Goal: Feedback & Contribution: Submit feedback/report problem

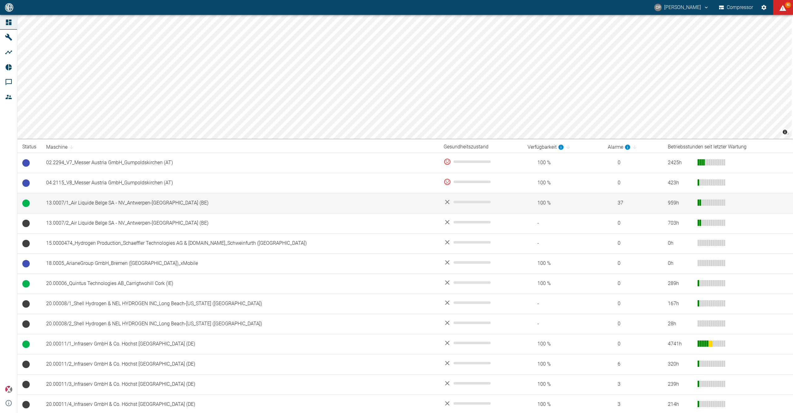
click at [178, 198] on td "13.0007/1_Air Liquide Belge SA - NV_Antwerpen-[GEOGRAPHIC_DATA] (BE)" at bounding box center [240, 203] width 398 height 20
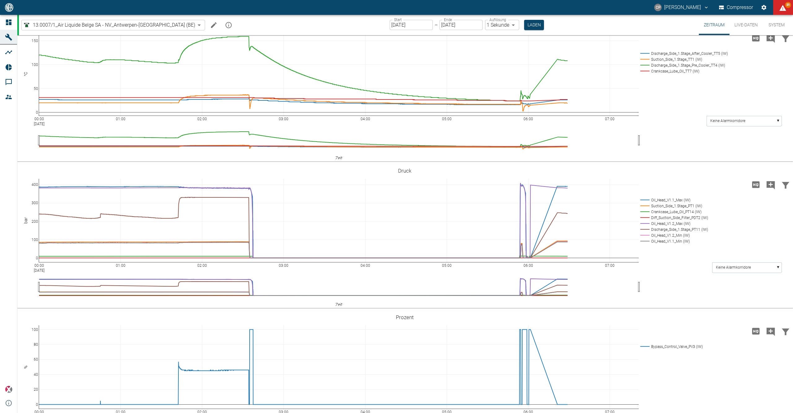
scroll to position [165, 0]
click at [524, 21] on button "Laden" at bounding box center [534, 25] width 20 height 10
click at [753, 24] on button "Live-Daten" at bounding box center [746, 25] width 33 height 20
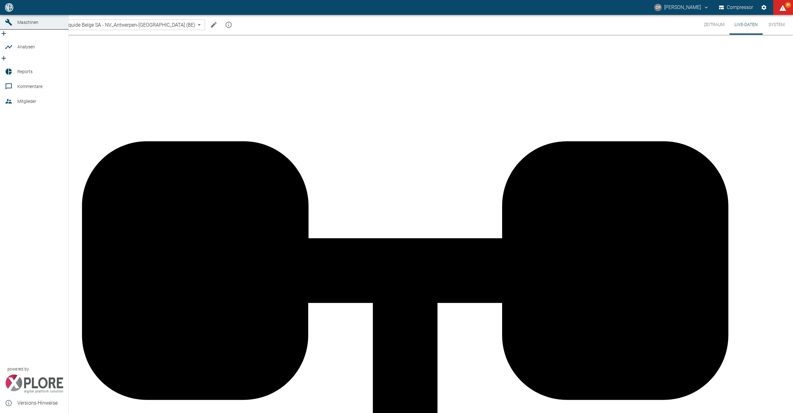
click at [11, 11] on icon at bounding box center [8, 7] width 7 height 7
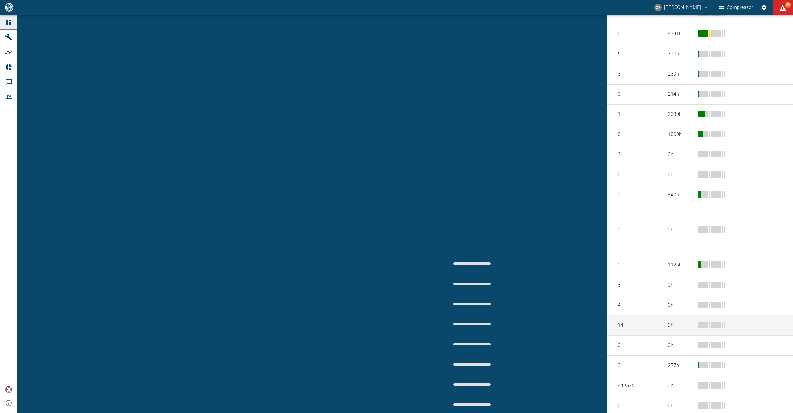
scroll to position [327, 0]
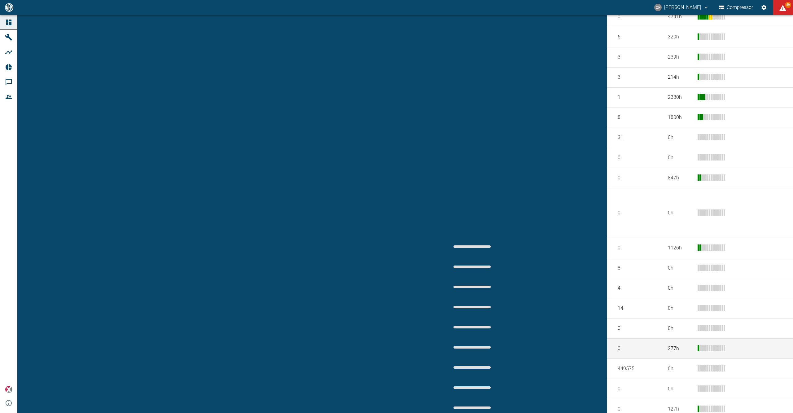
click at [200, 339] on td "99.2232/1_ H&R Chemisch-Pharmazeutische_Salzbergen (DE)_xMobile" at bounding box center [240, 349] width 398 height 20
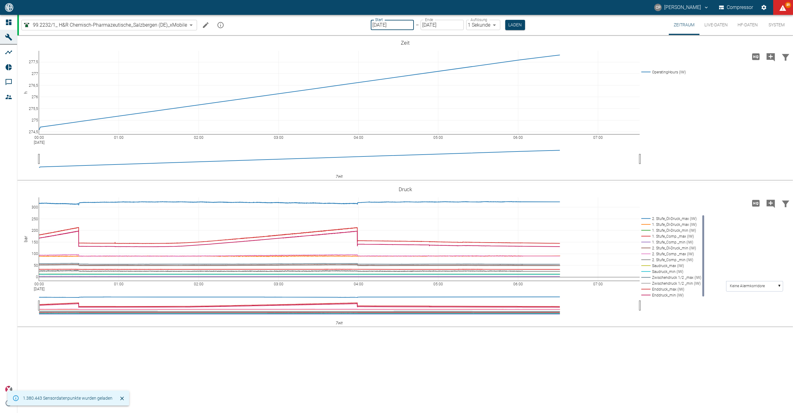
click at [409, 24] on input "[DATE]" at bounding box center [392, 25] width 43 height 10
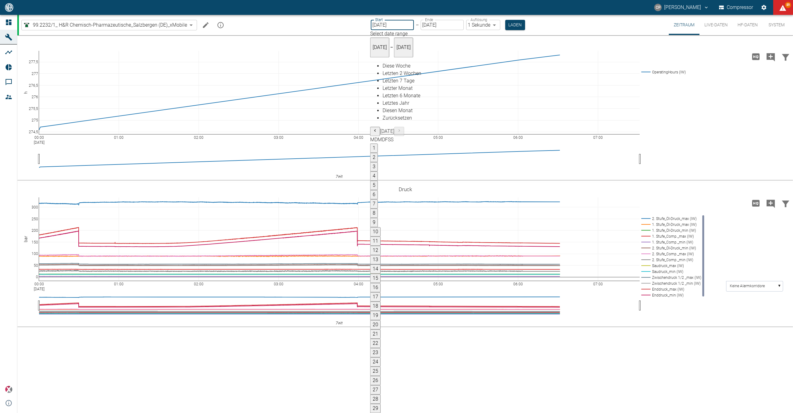
type input "04.09.2025"
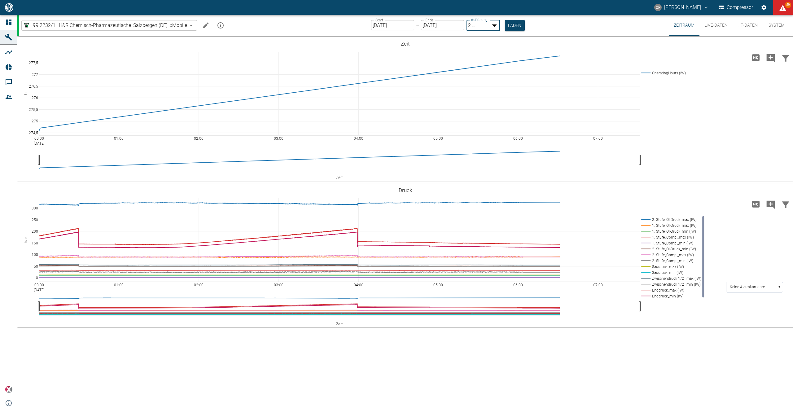
click at [489, 25] on body "CP Christoph Palm Compressor 89 Dashboard Maschinen Analysen Reports Kommentare…" at bounding box center [396, 206] width 793 height 413
type input "1sec"
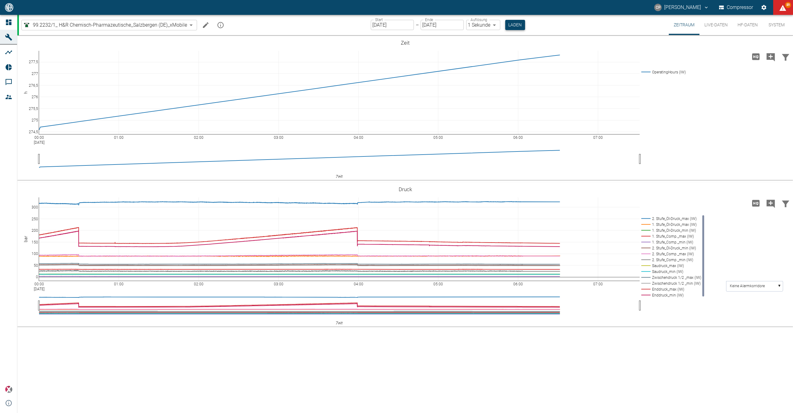
click at [511, 21] on button "Laden" at bounding box center [515, 25] width 20 height 10
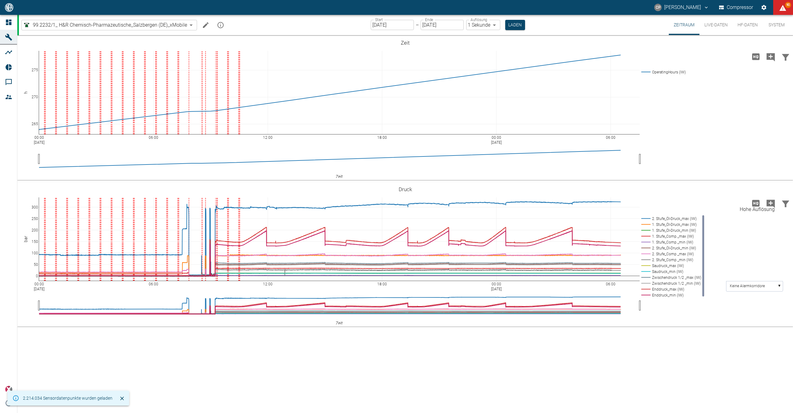
click at [752, 203] on icon "Hohe Auflösung" at bounding box center [755, 203] width 7 height 7
click at [759, 190] on icon at bounding box center [759, 189] width 5 height 2
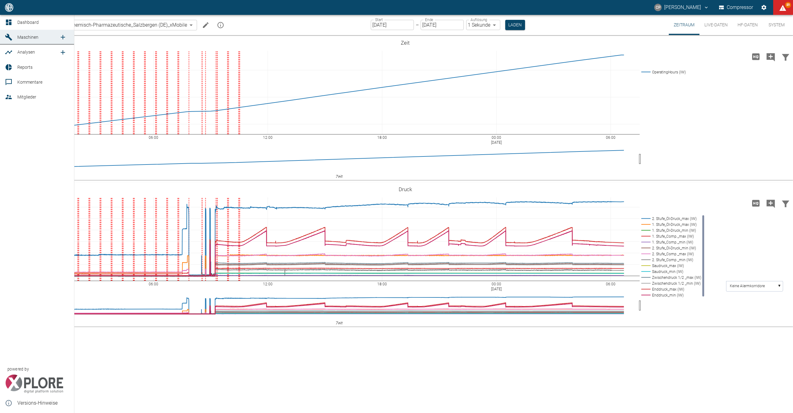
click at [15, 22] on link "Dashboard" at bounding box center [37, 22] width 74 height 15
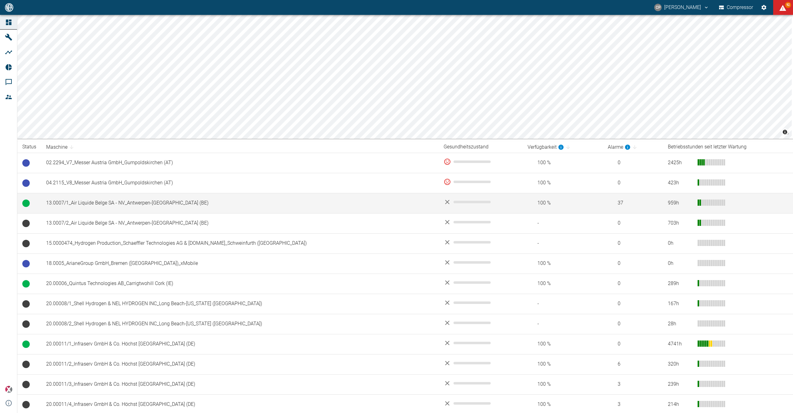
click at [130, 201] on td "13.0007/1_Air Liquide Belge SA - NV_Antwerpen-[GEOGRAPHIC_DATA] (BE)" at bounding box center [240, 203] width 398 height 20
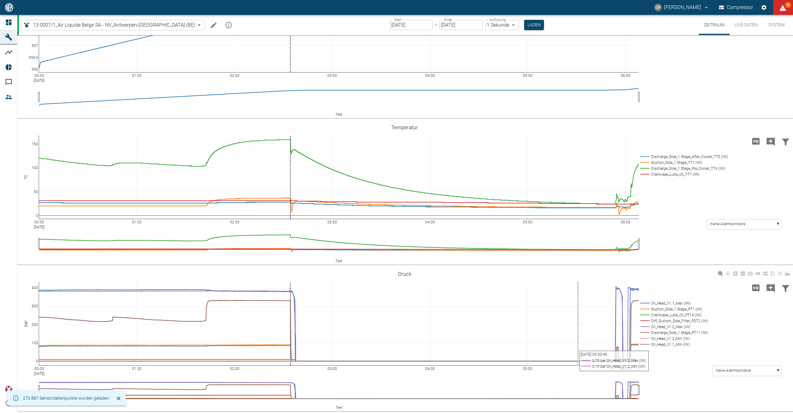
scroll to position [82, 0]
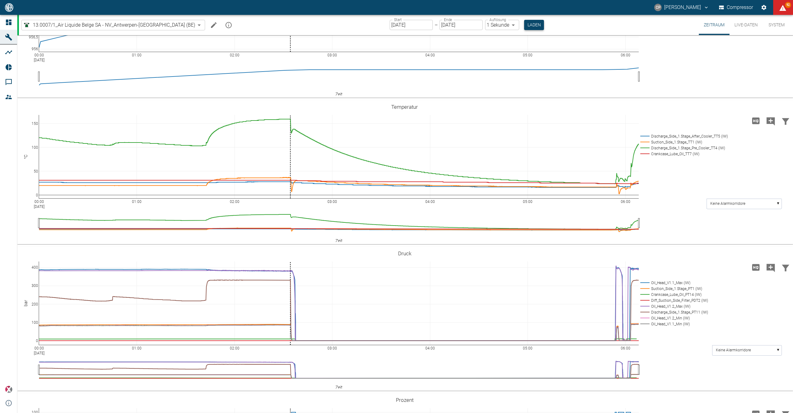
click at [524, 27] on button "Laden" at bounding box center [534, 25] width 20 height 10
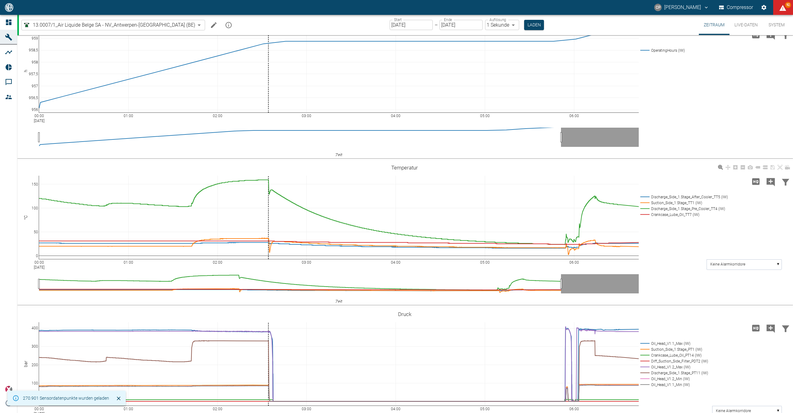
scroll to position [82, 0]
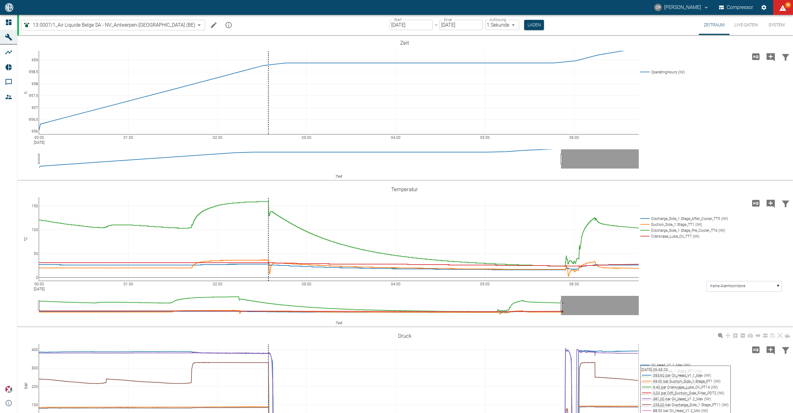
scroll to position [82, 0]
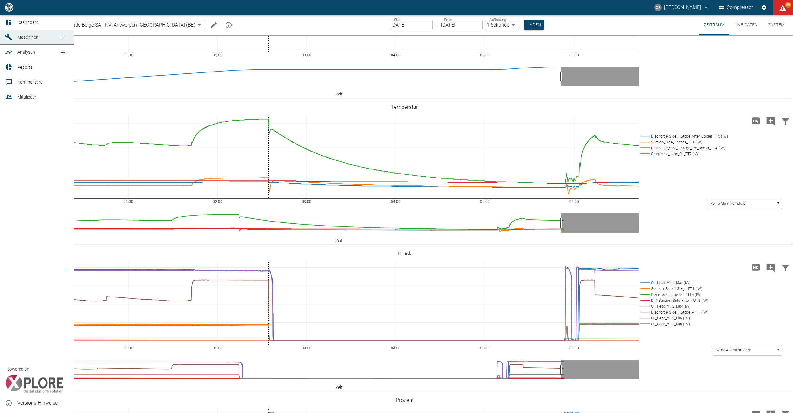
click at [5, 19] on icon at bounding box center [8, 22] width 7 height 7
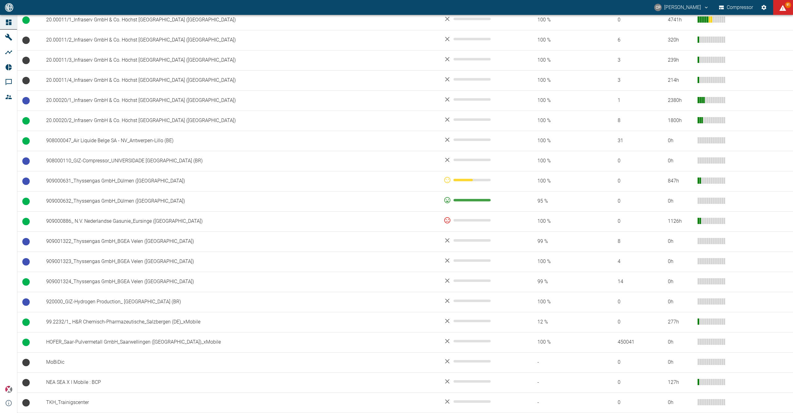
scroll to position [325, 0]
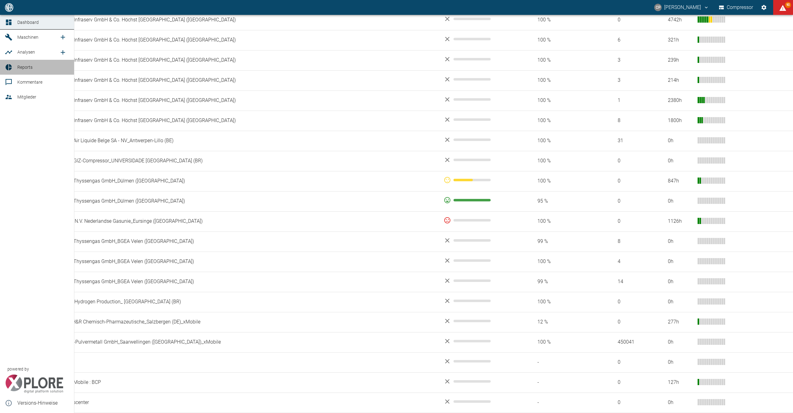
click at [14, 64] on link "Reports" at bounding box center [37, 67] width 74 height 15
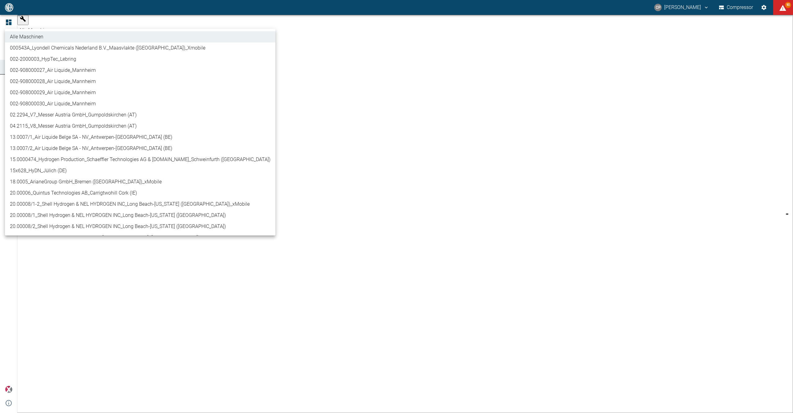
click at [78, 25] on body "CP Christoph Palm Compressor 90 Dashboard Maschinen Analysen Reports Kommentare…" at bounding box center [396, 206] width 793 height 413
click at [66, 118] on li "02.2294_V7_Messer Austria GmbH_Gumpoldskirchen (AT)" at bounding box center [140, 114] width 271 height 11
type input "52381507-e89c-473a-84ef-8e4810c4aa68"
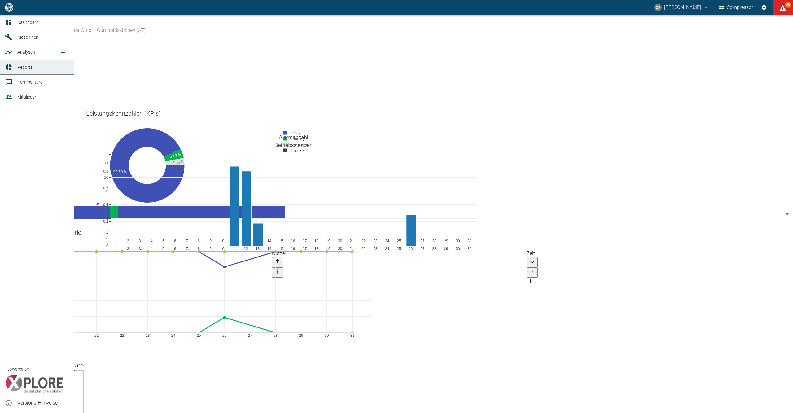
click at [10, 21] on icon at bounding box center [9, 23] width 6 height 6
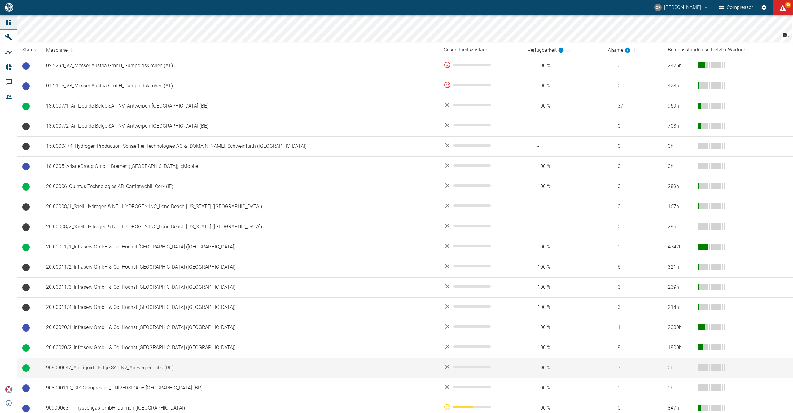
scroll to position [82, 0]
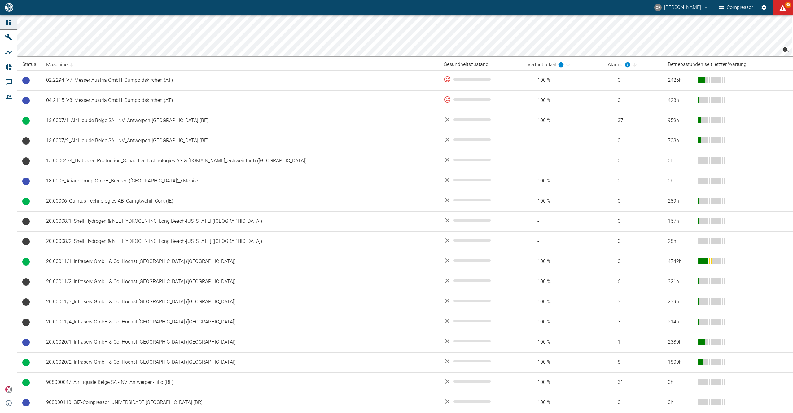
drag, startPoint x: 139, startPoint y: 372, endPoint x: 4, endPoint y: 346, distance: 137.9
click at [4, 346] on div "Dashboard Maschinen Analysen Reports Kommentare Mitglieder powered by Versions-…" at bounding box center [8, 214] width 17 height 398
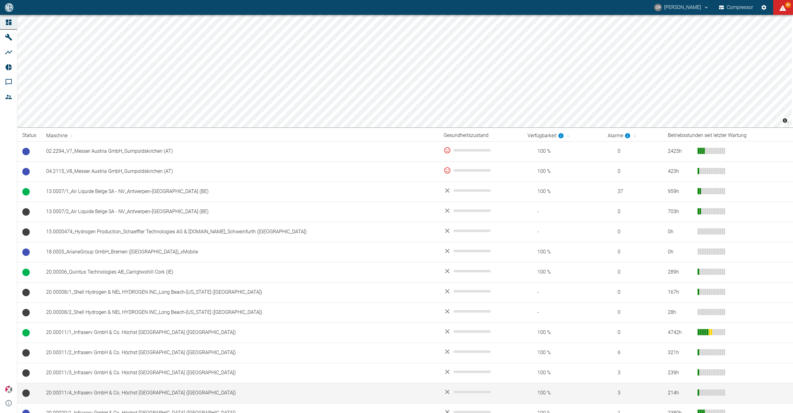
scroll to position [0, 0]
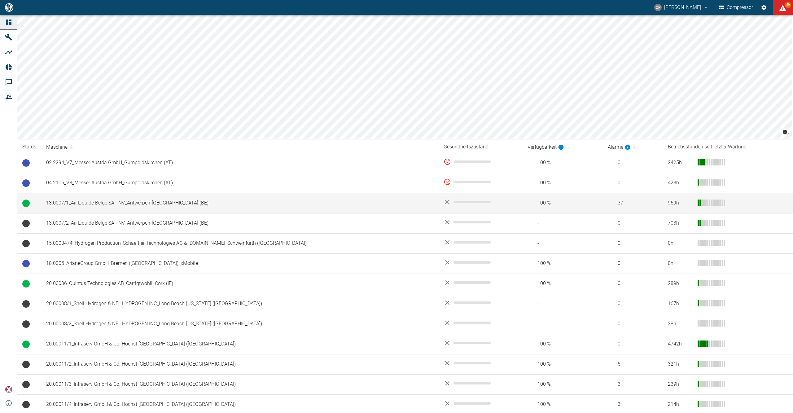
click at [121, 200] on td "13.0007/1_Air Liquide Belge SA - NV_Antwerpen-[GEOGRAPHIC_DATA] (BE)" at bounding box center [240, 203] width 398 height 20
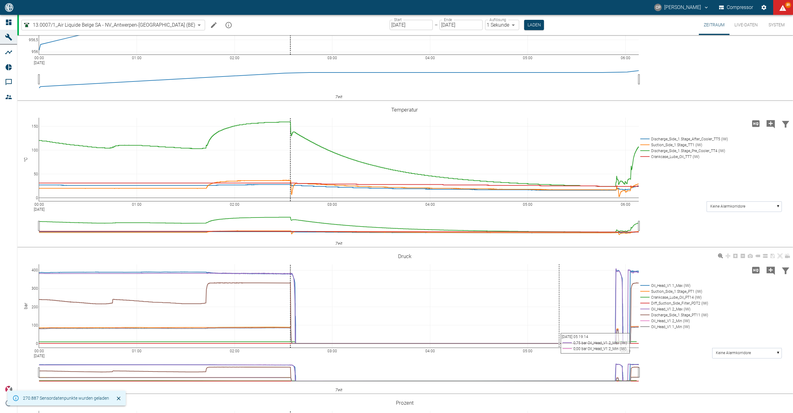
scroll to position [82, 0]
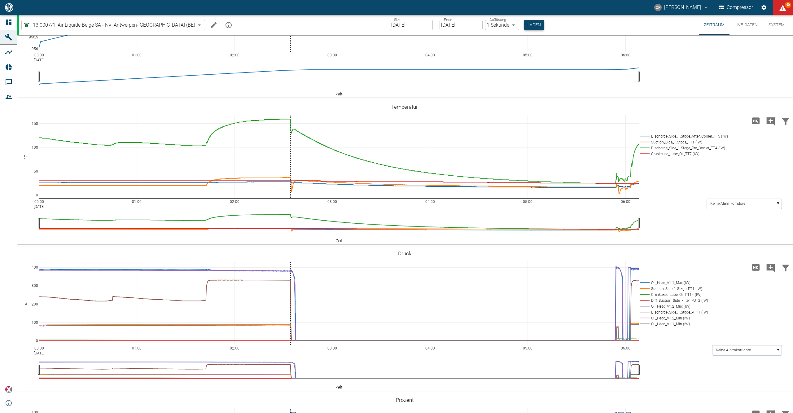
click at [524, 22] on button "Laden" at bounding box center [534, 25] width 20 height 10
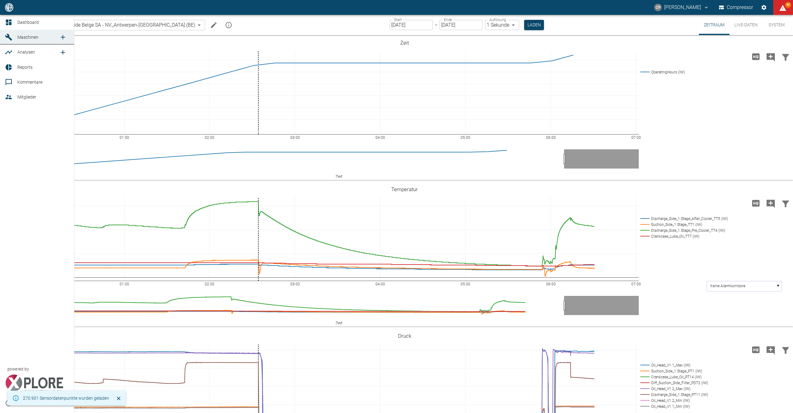
click at [9, 21] on icon at bounding box center [9, 23] width 6 height 6
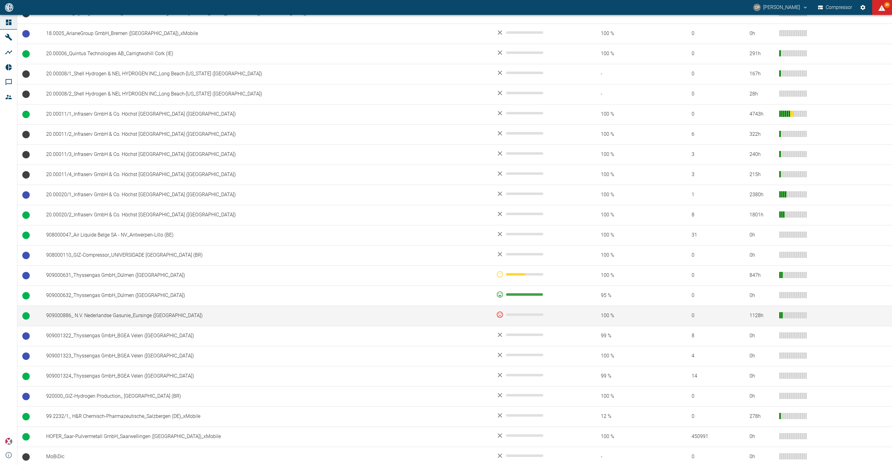
scroll to position [276, 0]
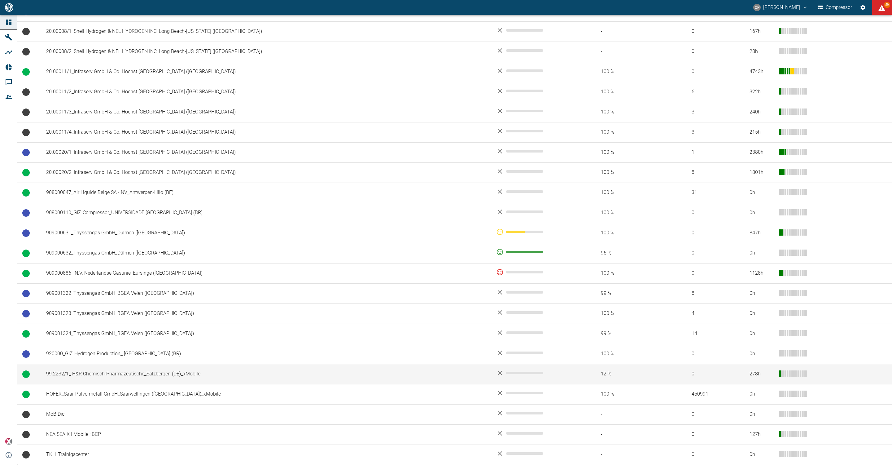
click at [97, 377] on td "99.2232/1_ H&R Chemisch-Pharmazeutische_Salzbergen (DE)_xMobile" at bounding box center [266, 374] width 450 height 20
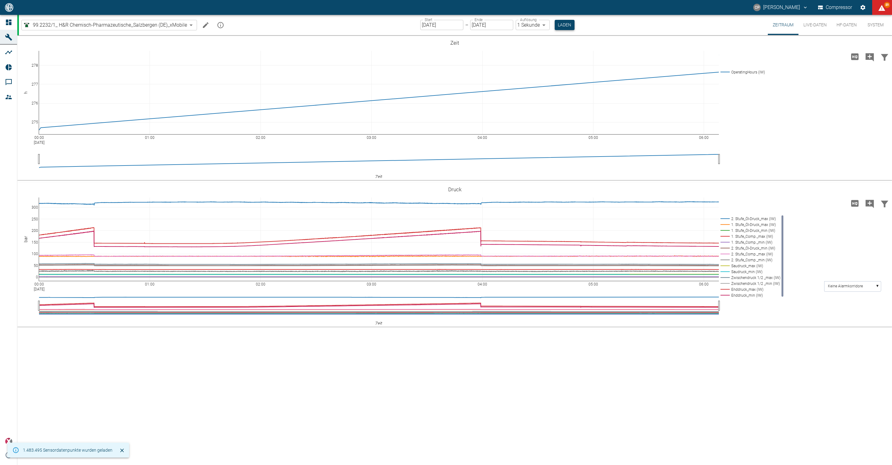
click at [570, 28] on button "Laden" at bounding box center [565, 25] width 20 height 10
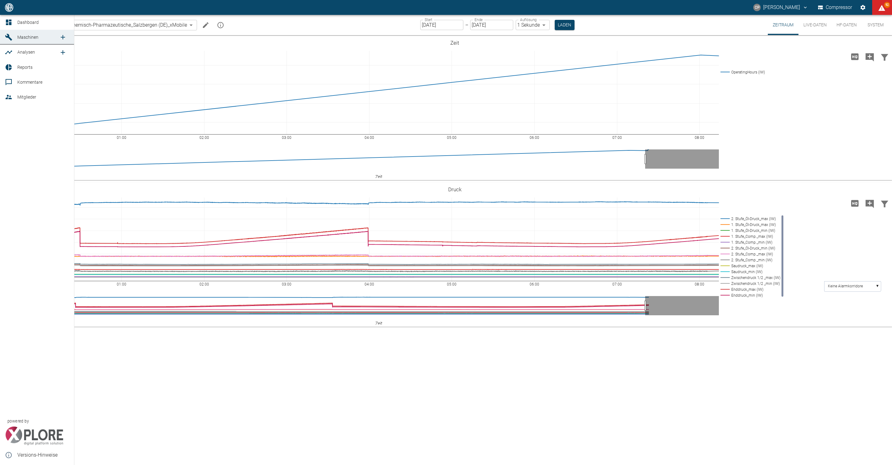
click at [63, 51] on icon "new /analyses/list/0" at bounding box center [62, 52] width 7 height 7
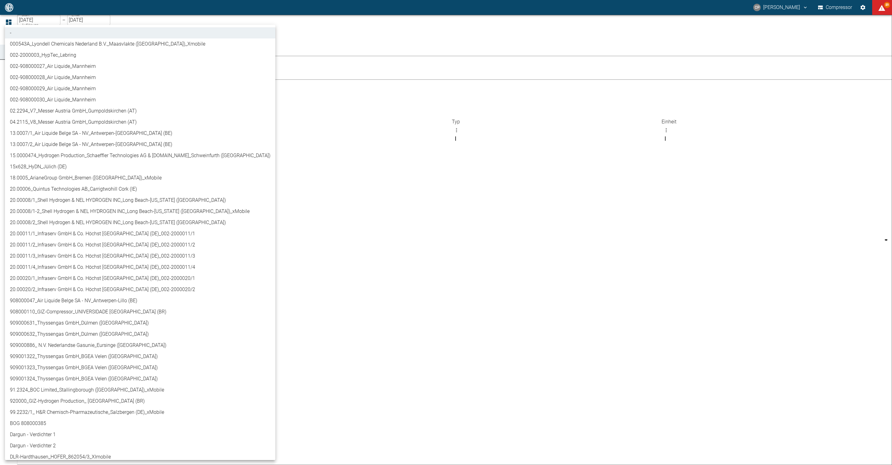
click at [96, 53] on body "[PERSON_NAME] Compressor 89 Dashboard Maschinen Analysen Reports Kommentare Mit…" at bounding box center [446, 232] width 892 height 465
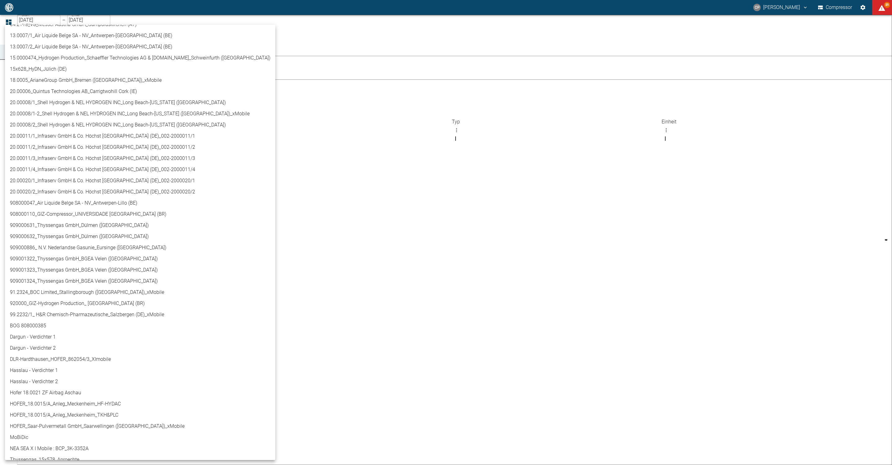
scroll to position [117, 0]
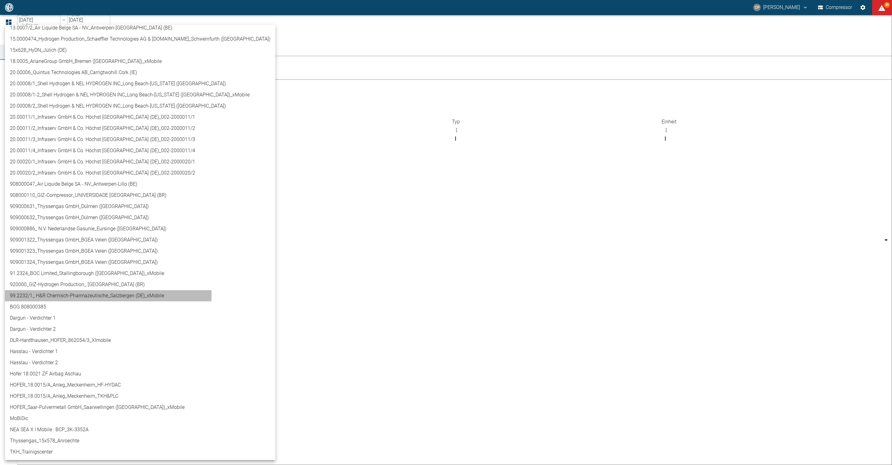
click at [66, 294] on li "99.2232/1_ H&R Chemisch-Pharmazeutische_Salzbergen (DE)_xMobile" at bounding box center [140, 295] width 271 height 11
type input "6241a9a4-5e13-41ce-a077-b1be6ecdb23c"
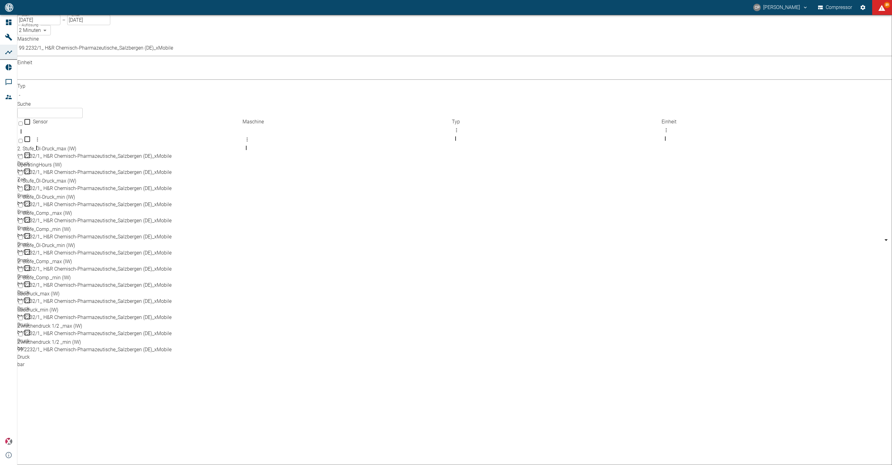
click at [164, 51] on body "[PERSON_NAME] Compressor 89 Dashboard Maschinen Analysen Reports Kommentare Mit…" at bounding box center [446, 232] width 892 height 465
click at [205, 48] on div at bounding box center [446, 232] width 892 height 465
click at [209, 51] on div "- °C - bar % MB h kbit/s null mm/s mbar m^3/min rpm Nm3h kW A m³/h Nm³/h Ncm3 k…" at bounding box center [446, 232] width 892 height 465
click at [209, 51] on body "[PERSON_NAME] Compressor 89 Dashboard Maschinen Analysen Reports Kommentare Mit…" at bounding box center [446, 232] width 892 height 465
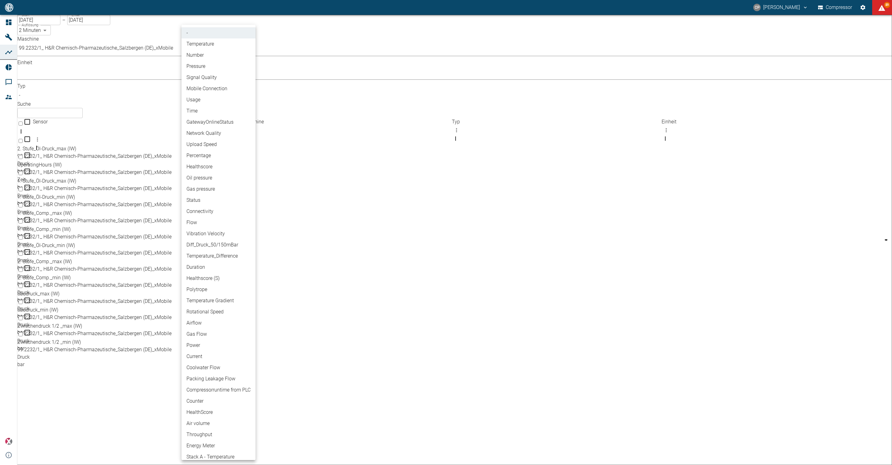
click at [268, 6] on div at bounding box center [446, 232] width 892 height 465
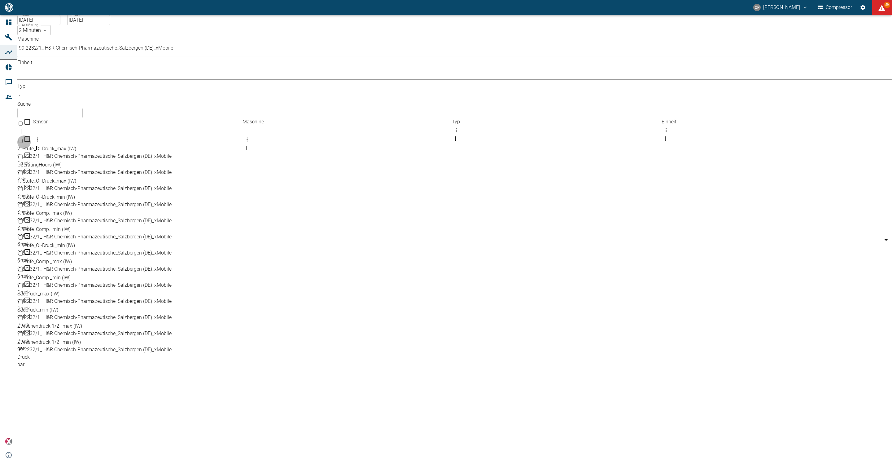
click at [23, 139] on input "Select row" at bounding box center [21, 141] width 4 height 4
checkbox input "false"
checkbox input "true"
click at [23, 171] on input "Select row" at bounding box center [21, 173] width 4 height 4
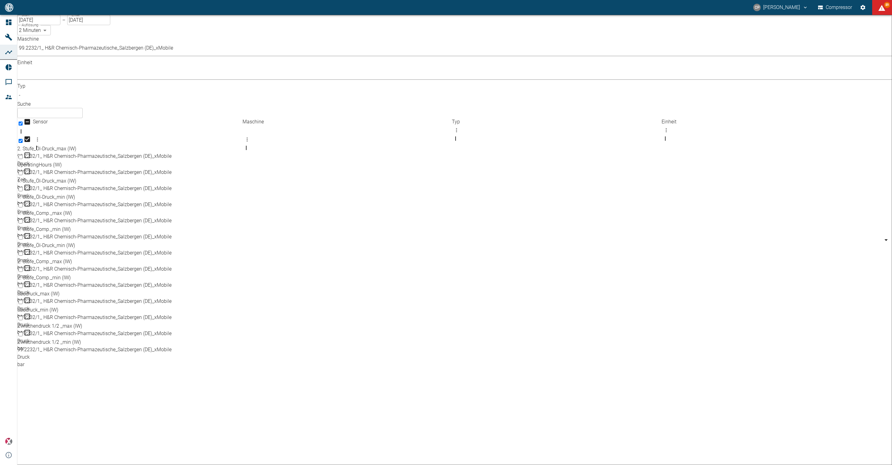
checkbox input "true"
click at [23, 277] on input "Select row" at bounding box center [21, 279] width 4 height 4
checkbox input "true"
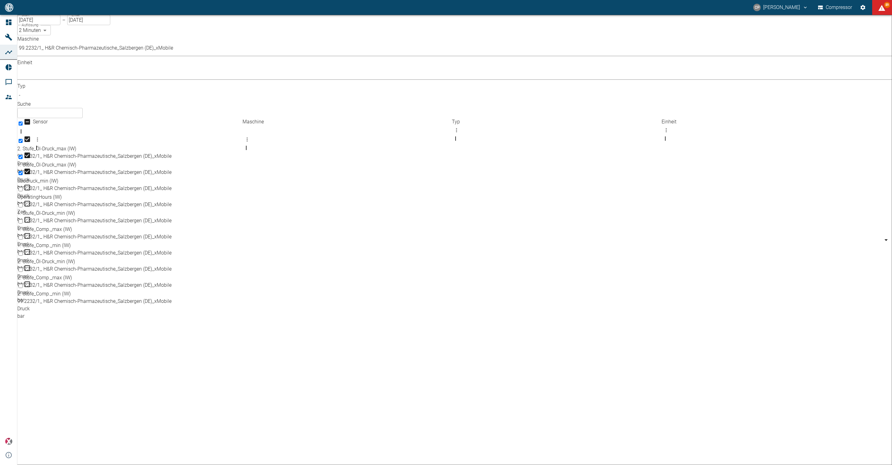
scroll to position [0, 0]
click at [23, 203] on input "Select row" at bounding box center [21, 205] width 4 height 4
click at [23, 171] on input "Unselect row" at bounding box center [21, 173] width 4 height 4
checkbox input "false"
click at [23, 171] on input "Unselect row" at bounding box center [21, 173] width 4 height 4
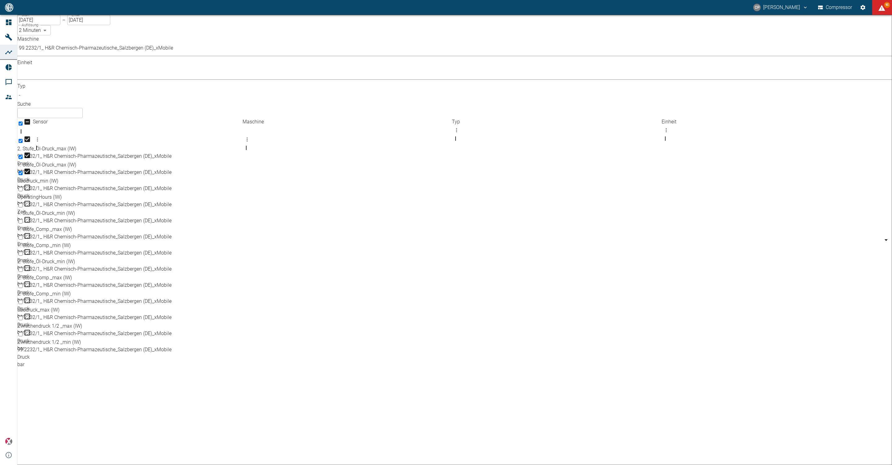
checkbox input "false"
click at [23, 261] on input "Select row" at bounding box center [21, 263] width 4 height 4
checkbox input "true"
click at [23, 325] on input "Select row" at bounding box center [21, 327] width 4 height 4
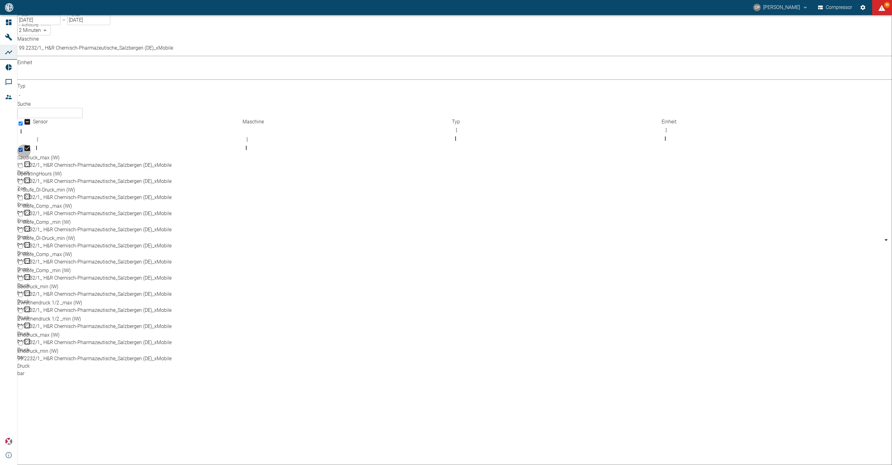
checkbox input "true"
click at [51, 25] on input "05.09.2025" at bounding box center [38, 20] width 43 height 10
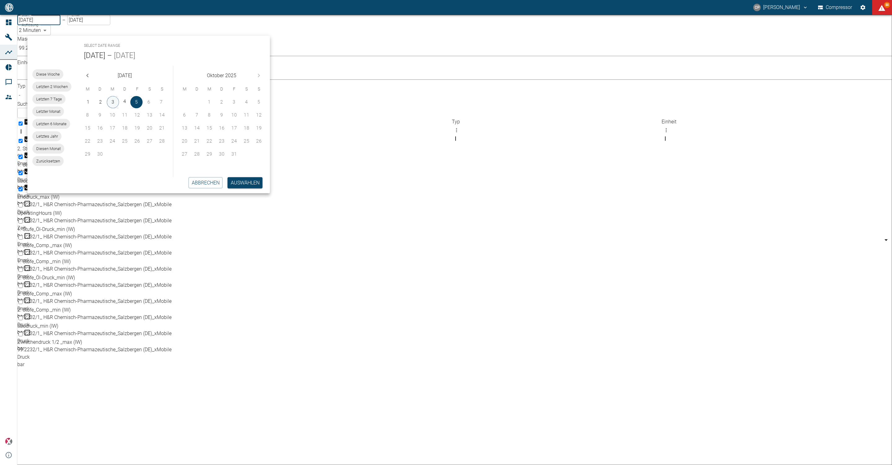
click at [112, 101] on button "3" at bounding box center [113, 102] width 12 height 12
type input "03.09.2025"
click at [125, 32] on body "CP Christoph Palm Compressor 88 Dashboard Maschinen Analysen Reports Kommentare…" at bounding box center [446, 232] width 892 height 465
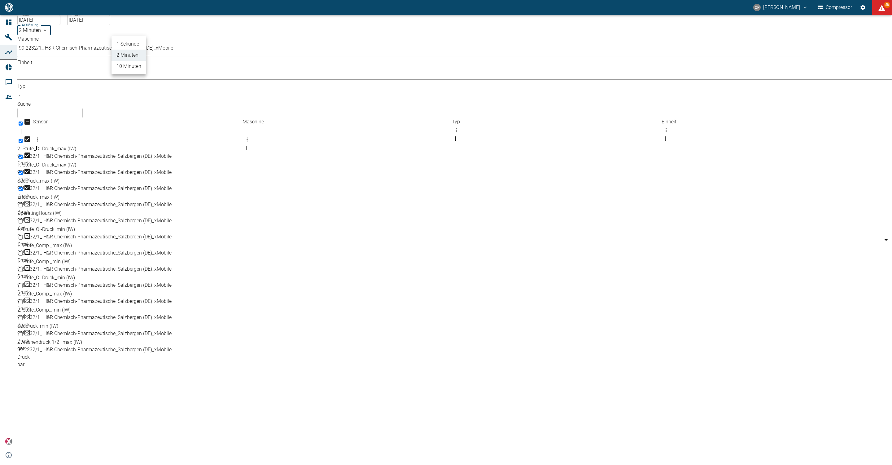
click at [132, 42] on li "1 Sekunde" at bounding box center [129, 43] width 35 height 11
type input "1sec"
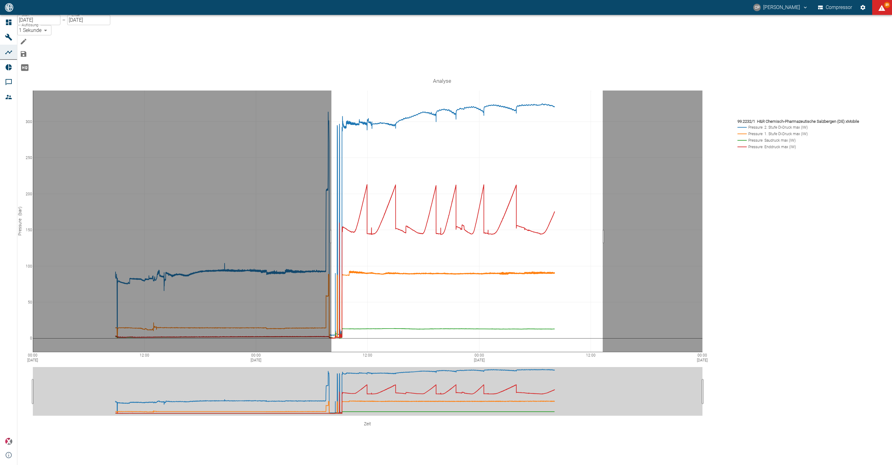
drag, startPoint x: 344, startPoint y: 205, endPoint x: 615, endPoint y: 202, distance: 271.5
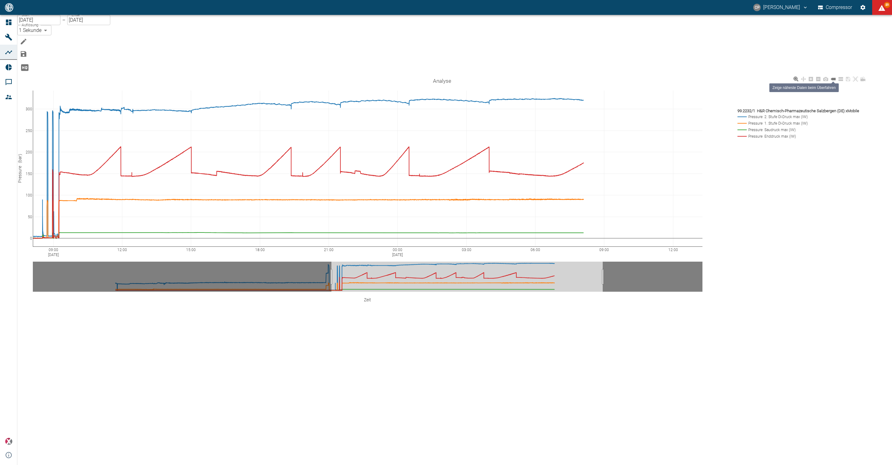
click at [836, 78] on icon at bounding box center [833, 79] width 5 height 2
click at [323, 323] on div "09:00 Sep 4, 2025 12:00 15:00 18:00 21:00 00:00 Sep 5, 2025 03:00 06:00 09:00 1…" at bounding box center [442, 199] width 850 height 248
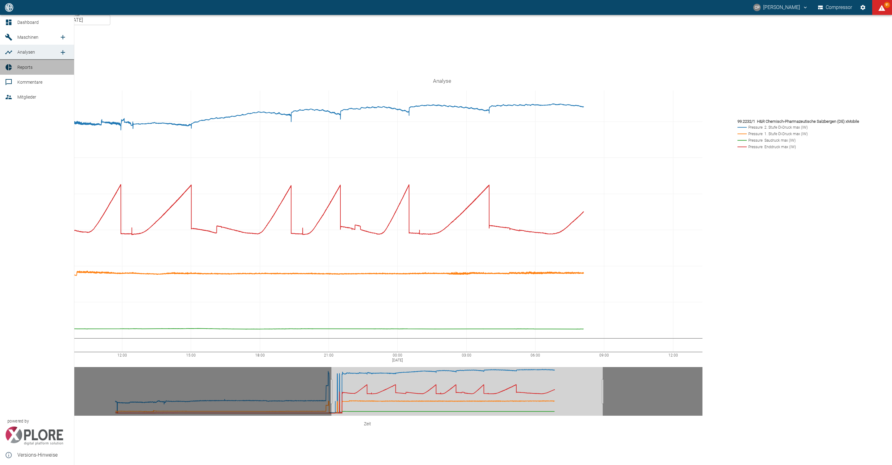
click at [23, 61] on link "Reports" at bounding box center [37, 67] width 74 height 15
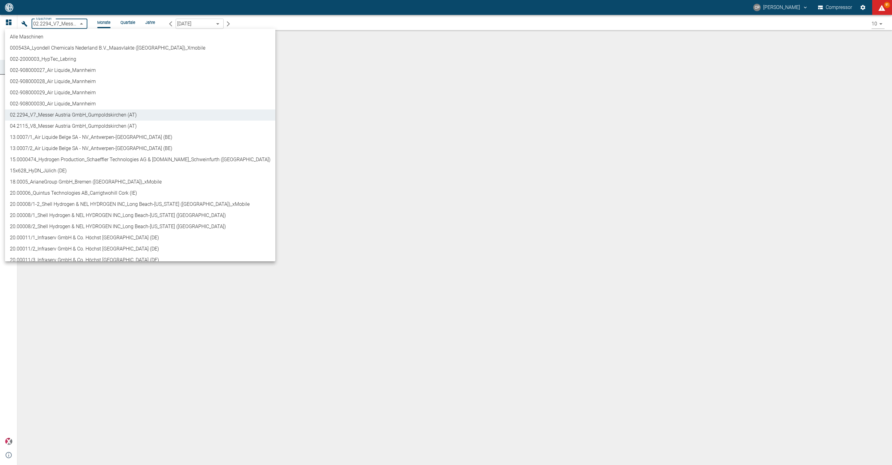
click at [83, 24] on body "CP Christoph Palm Compressor 91 Dashboard Maschinen Analysen Reports Kommentare…" at bounding box center [446, 232] width 892 height 465
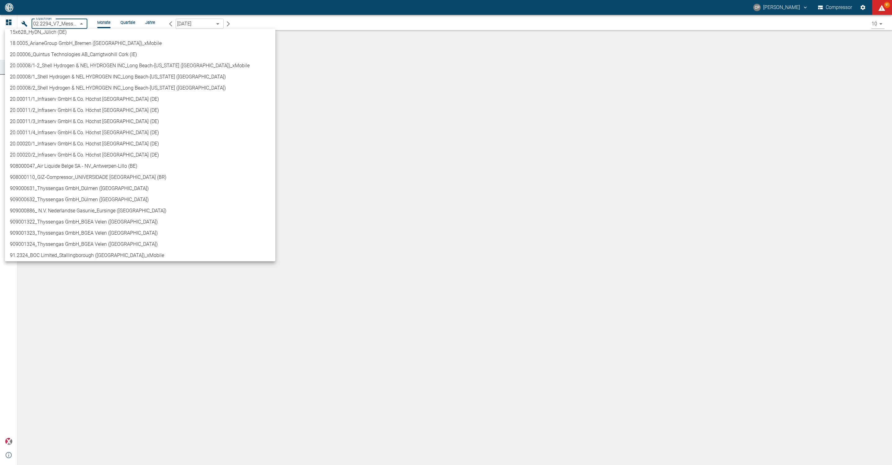
scroll to position [139, 0]
click at [103, 187] on li "909000631_Thyssengas GmbH_Dülmen (DE)" at bounding box center [140, 187] width 271 height 11
type input "a6252582-01dd-49cb-8dbe-0742b28bc007"
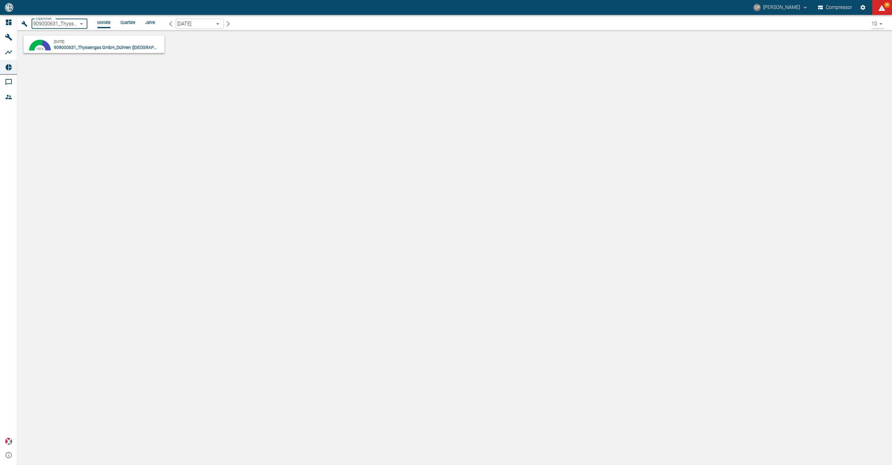
click at [227, 24] on icon "button" at bounding box center [228, 24] width 6 height 6
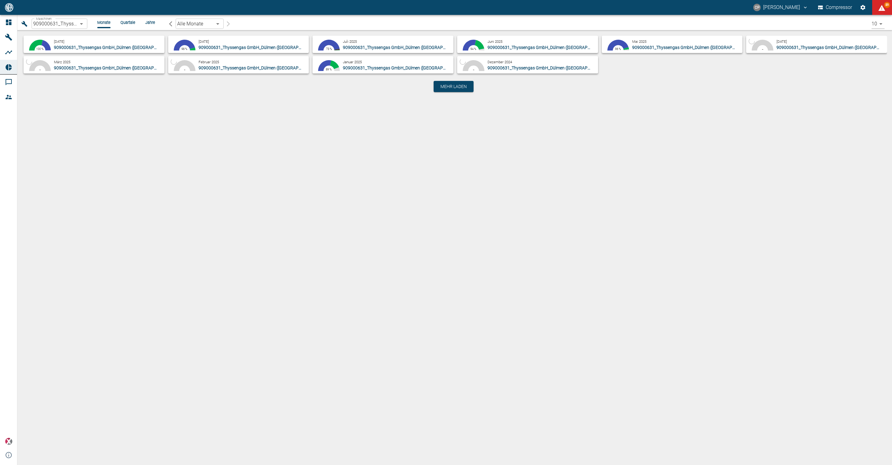
click at [227, 40] on div "August 2025 909000631_Thyssengas GmbH_Dülmen (DE)" at bounding box center [253, 44] width 108 height 12
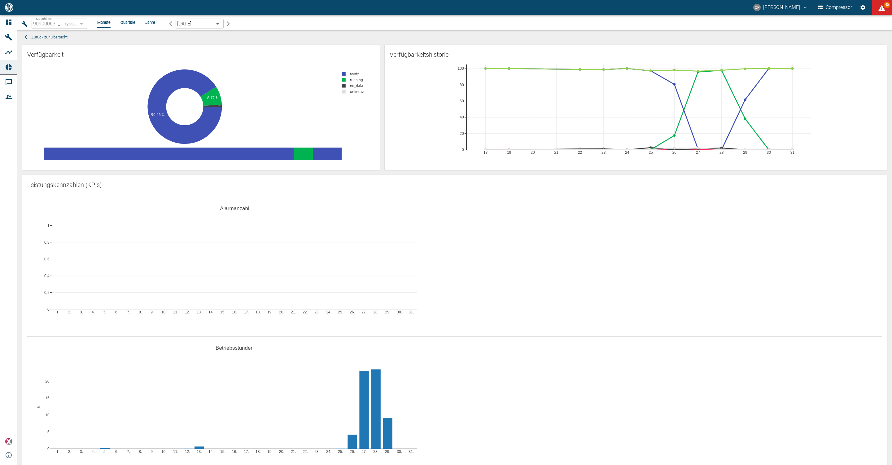
click at [81, 22] on div "909000631_Thyssengas GmbH_Dülmen (DE)" at bounding box center [60, 24] width 56 height 10
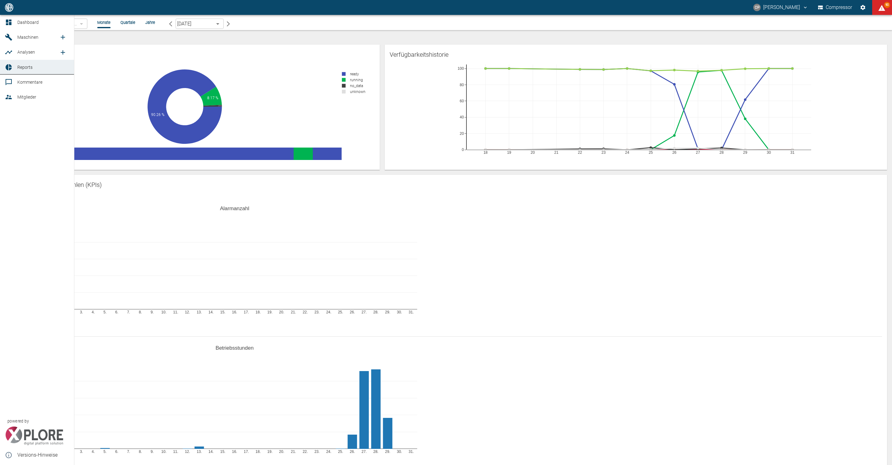
click at [14, 64] on link "Reports" at bounding box center [37, 67] width 74 height 15
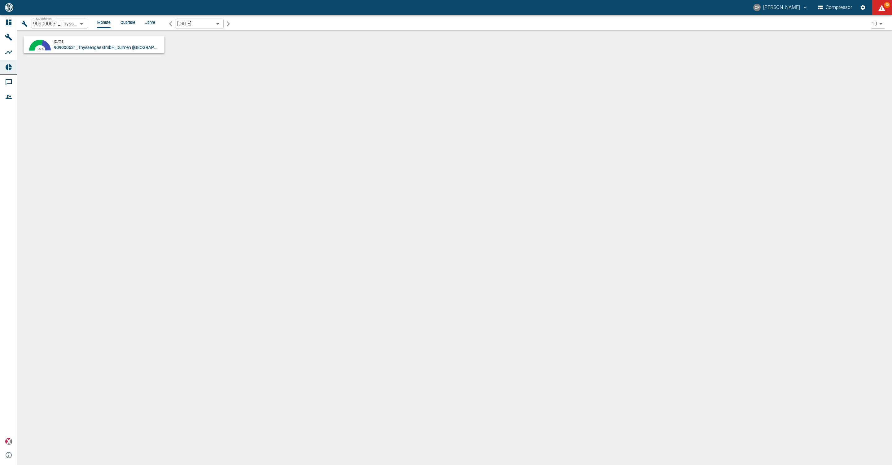
click at [84, 24] on body "CP Christoph Palm Compressor 90 Dashboard Maschinen Analysen Reports Kommentare…" at bounding box center [446, 232] width 892 height 465
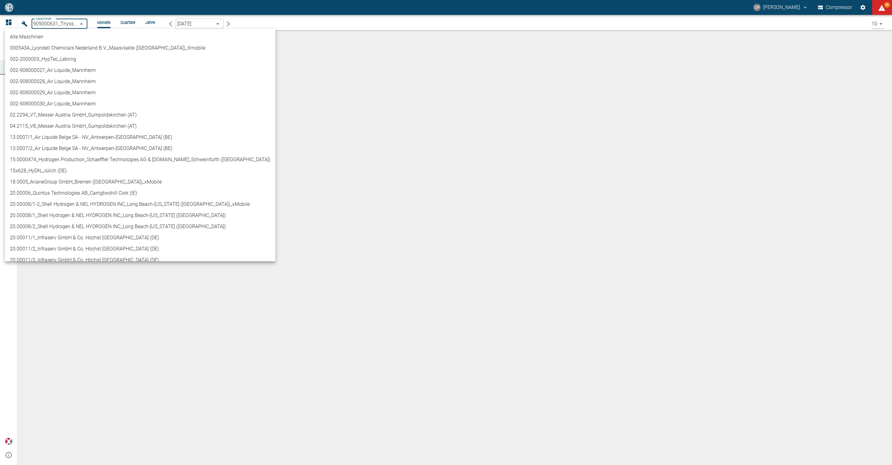
click at [72, 115] on li "02.2294_V7_Messer Austria GmbH_Gumpoldskirchen (AT)" at bounding box center [140, 114] width 271 height 11
type input "52381507-e89c-473a-84ef-8e4810c4aa68"
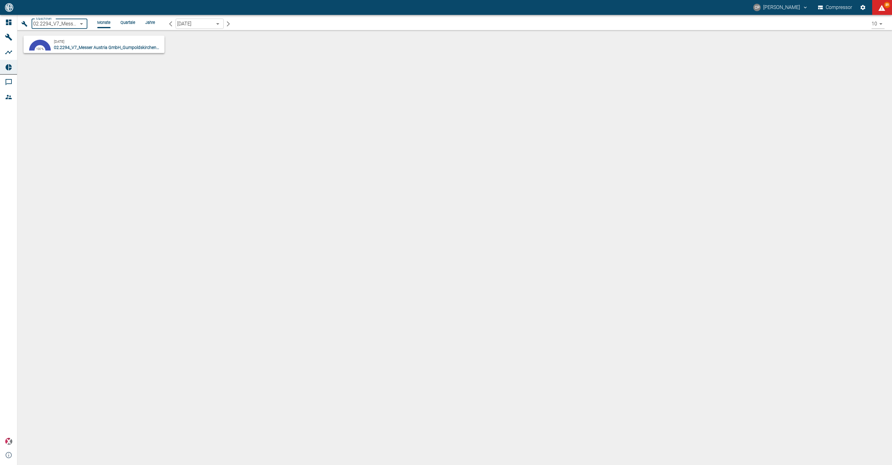
click at [170, 24] on icon "button" at bounding box center [171, 24] width 6 height 6
click at [76, 49] on span "02.2294_V7_Messer Austria GmbH_Gumpoldskirchen (AT)" at bounding box center [109, 47] width 111 height 5
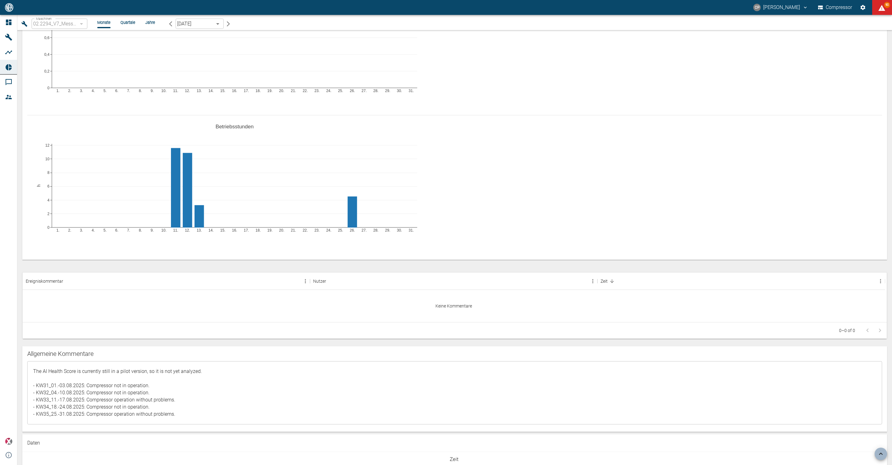
scroll to position [372, 0]
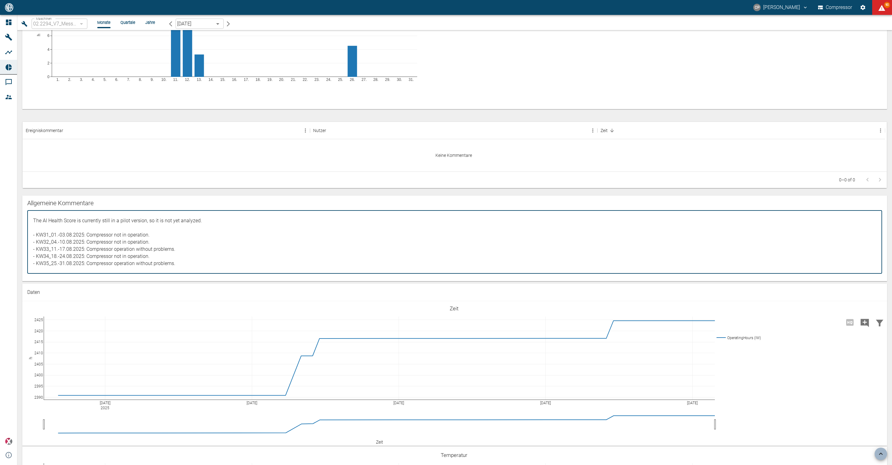
drag, startPoint x: 35, startPoint y: 220, endPoint x: 49, endPoint y: 232, distance: 18.5
click at [44, 227] on textarea "The AI Health Score is currently still in a pilot version, so it is not yet ana…" at bounding box center [455, 241] width 847 height 53
drag, startPoint x: 32, startPoint y: 218, endPoint x: 181, endPoint y: 269, distance: 157.2
click at [181, 268] on textarea "The AI Health Score is currently still in a pilot version, so it is not yet ana…" at bounding box center [455, 241] width 847 height 53
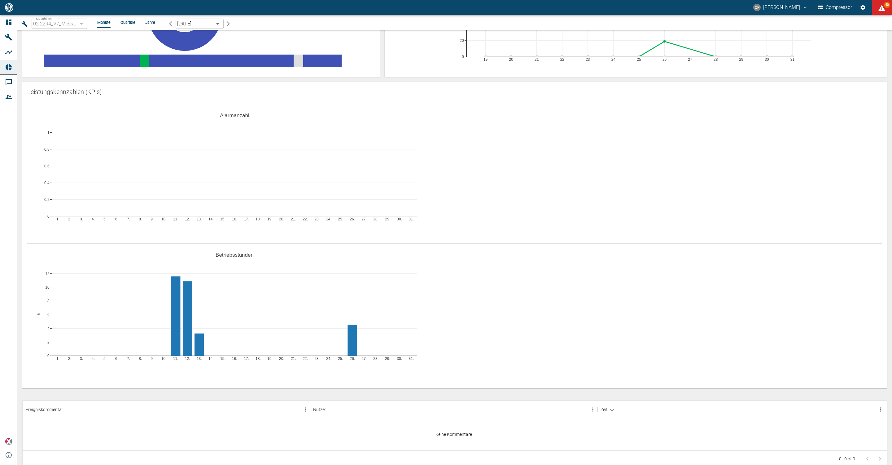
scroll to position [0, 0]
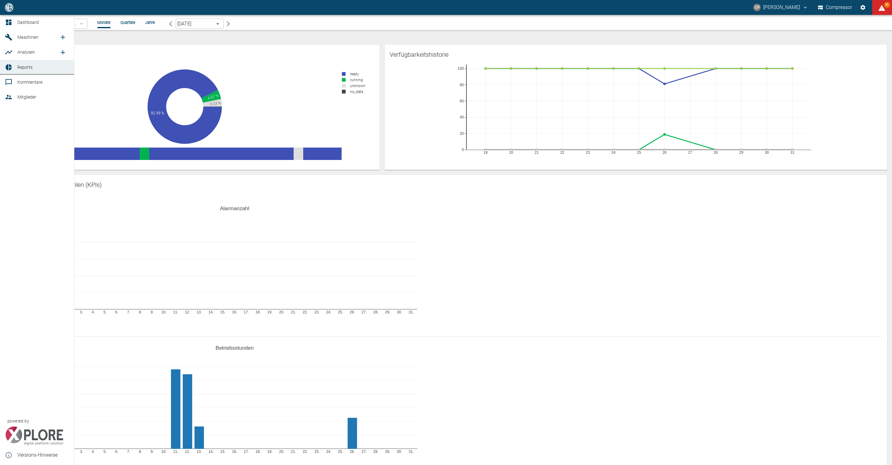
click at [11, 61] on link "Reports" at bounding box center [37, 67] width 74 height 15
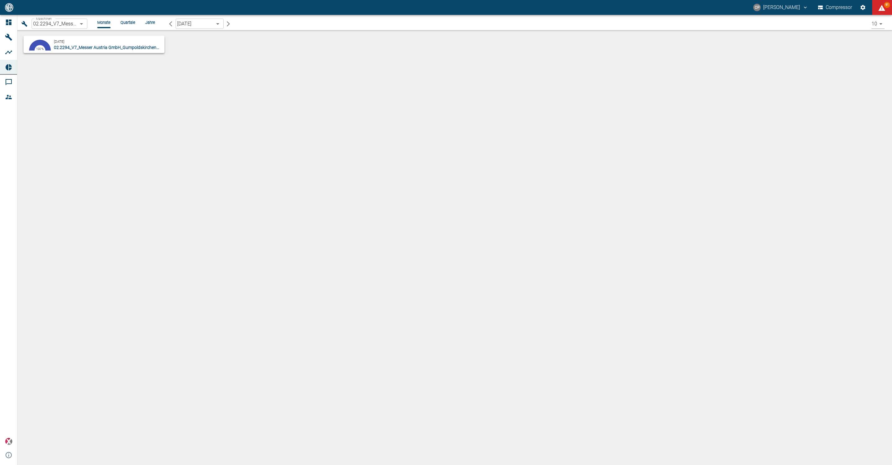
click at [83, 43] on div "September 2025 02.2294_V7_Messer Austria GmbH_Gumpoldskirchen (AT)" at bounding box center [108, 44] width 108 height 12
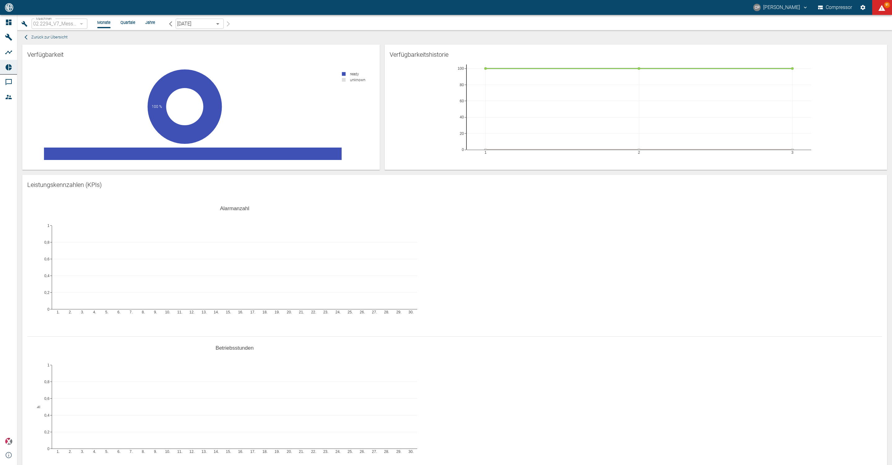
click at [170, 22] on icon "button" at bounding box center [171, 24] width 6 height 6
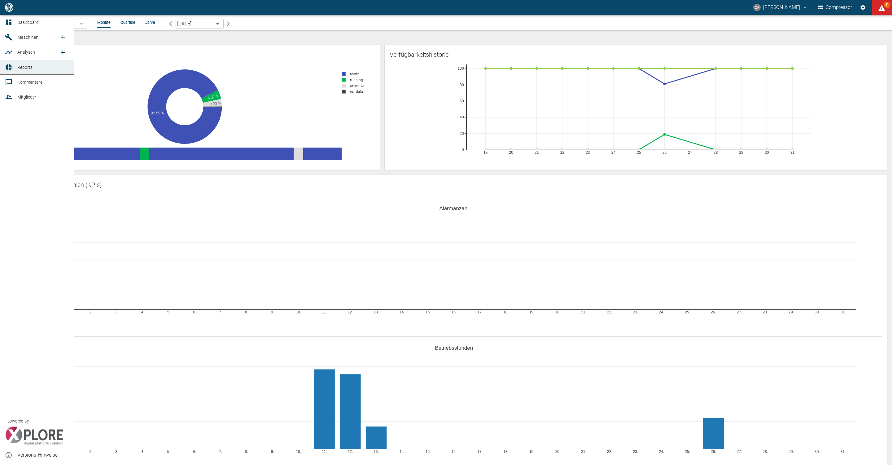
click at [12, 65] on icon at bounding box center [8, 67] width 7 height 7
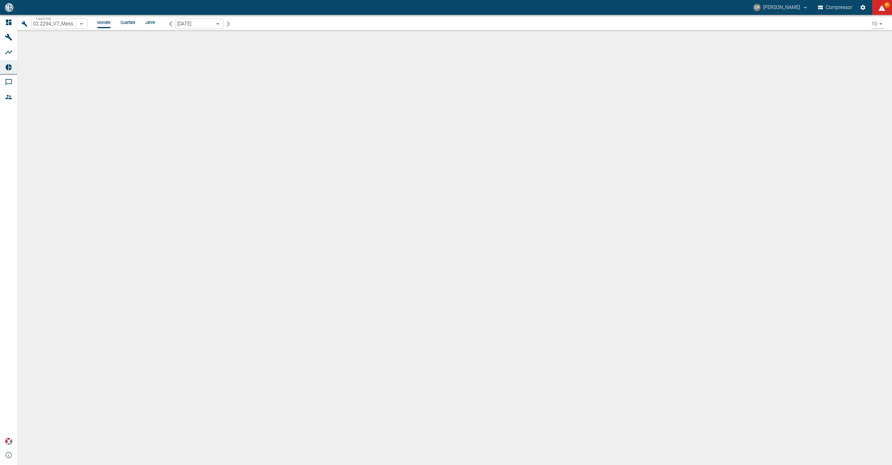
click at [84, 25] on body "CP Christoph Palm Compressor 91 Dashboard Maschinen Analysen Reports Kommentare…" at bounding box center [446, 232] width 892 height 465
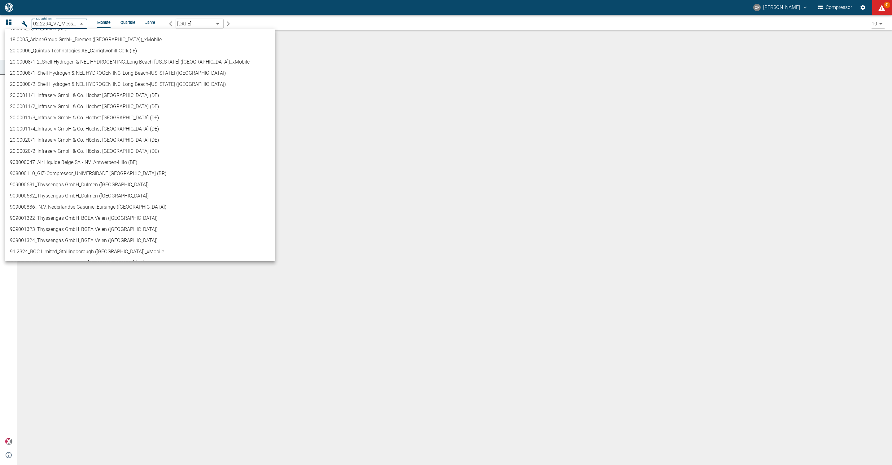
scroll to position [186, 0]
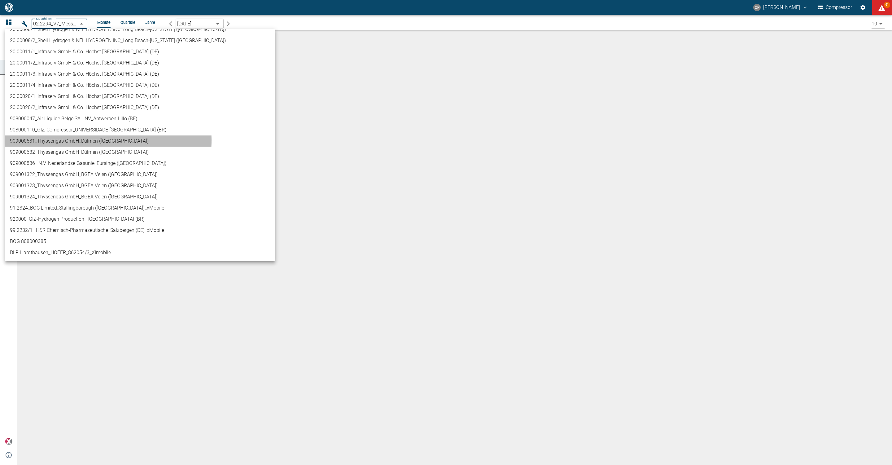
click at [90, 140] on li "909000631_Thyssengas GmbH_Dülmen ([GEOGRAPHIC_DATA])" at bounding box center [140, 140] width 271 height 11
type input "a6252582-01dd-49cb-8dbe-0742b28bc007"
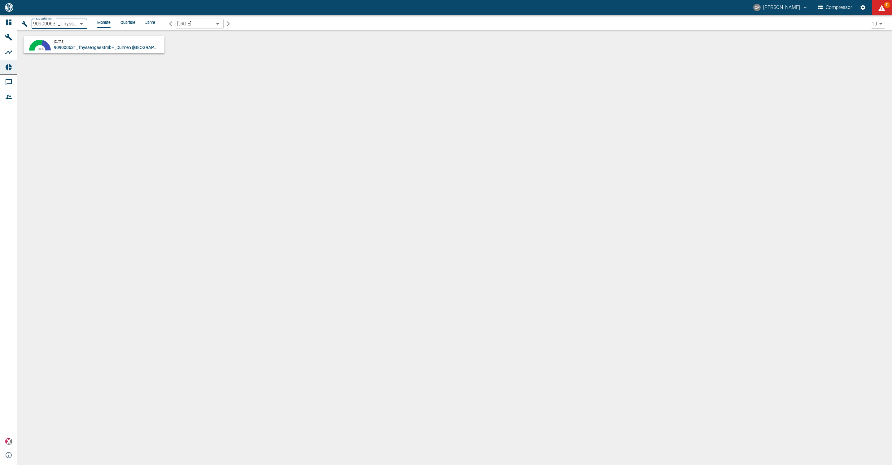
click at [170, 24] on icon "button" at bounding box center [171, 24] width 6 height 6
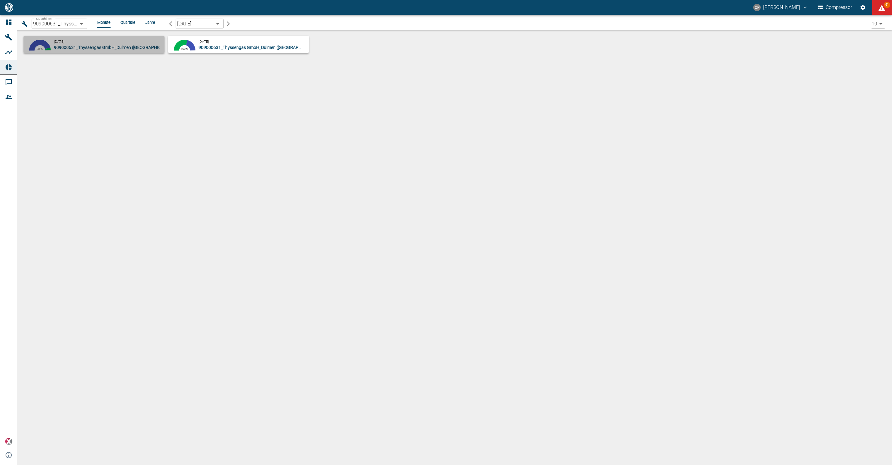
click at [119, 44] on p "909000631_Thyssengas GmbH_Dülmen ([GEOGRAPHIC_DATA])" at bounding box center [107, 47] width 106 height 6
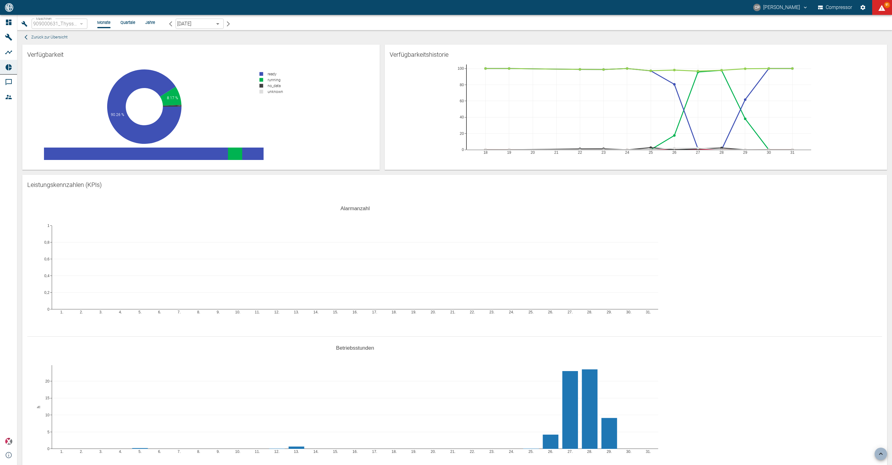
scroll to position [418, 0]
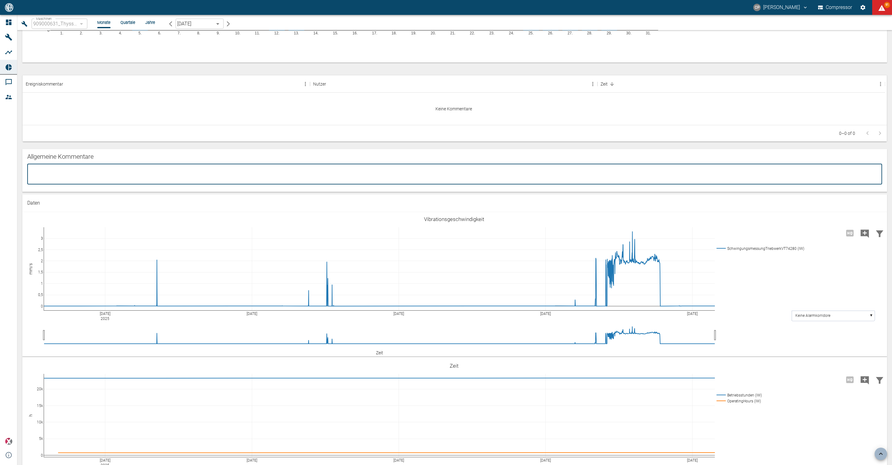
click at [57, 175] on textarea at bounding box center [455, 174] width 847 height 10
paste textarea "The AI Health Score is currently still in a pilot version, so it is not yet ana…"
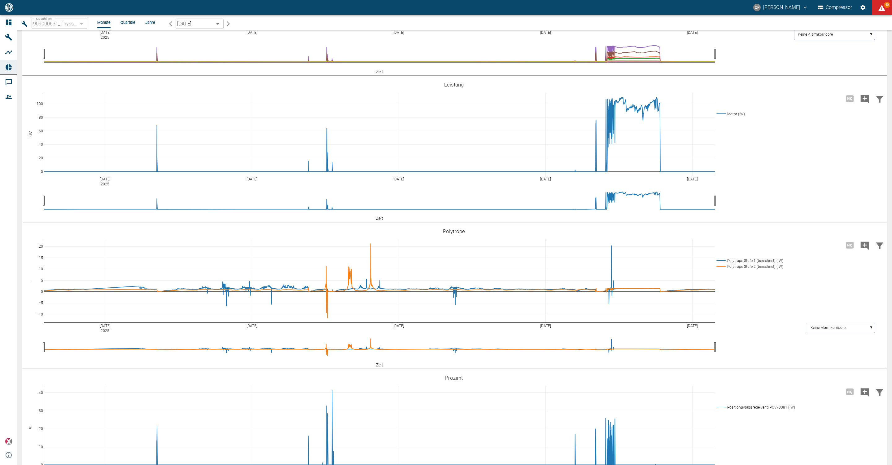
scroll to position [1208, 0]
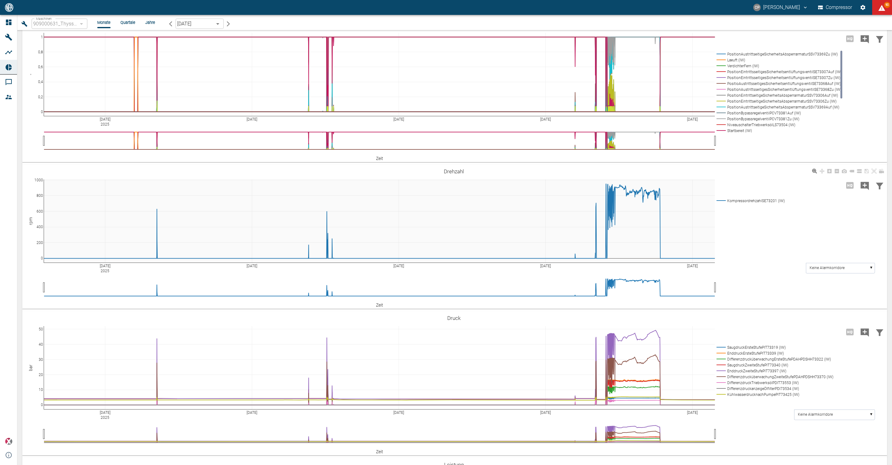
drag, startPoint x: 151, startPoint y: 252, endPoint x: 160, endPoint y: 256, distance: 10.1
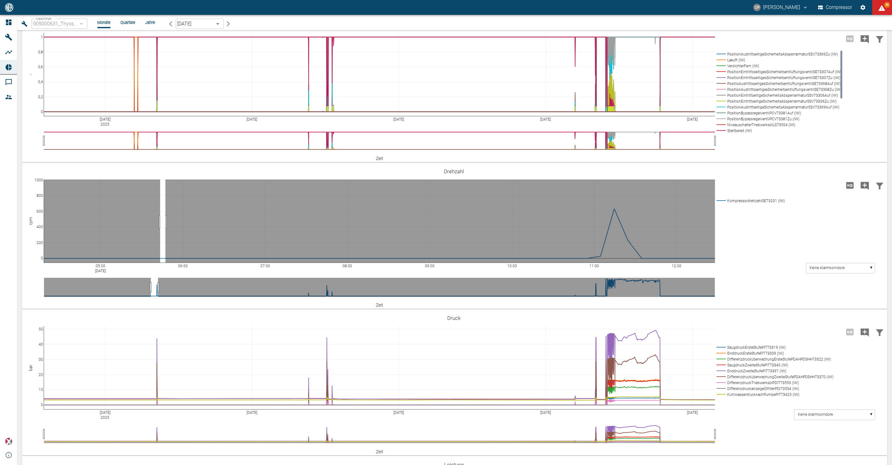
drag, startPoint x: 160, startPoint y: 256, endPoint x: 165, endPoint y: 258, distance: 5.5
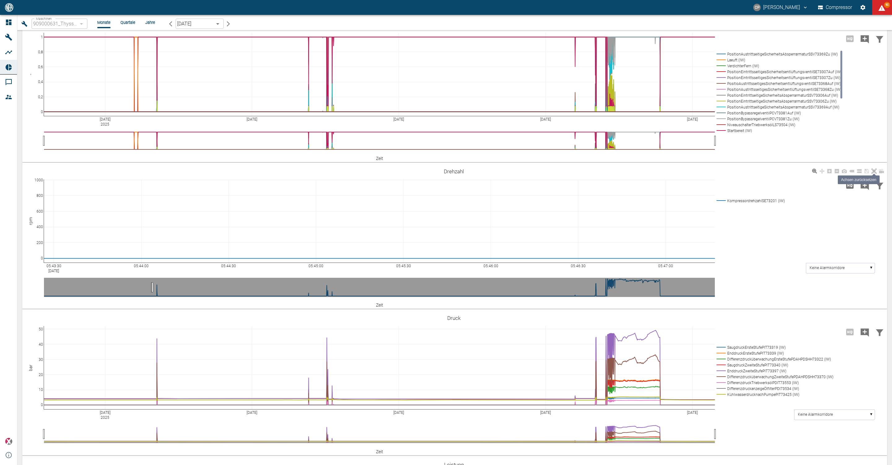
click at [877, 174] on icon at bounding box center [874, 171] width 5 height 5
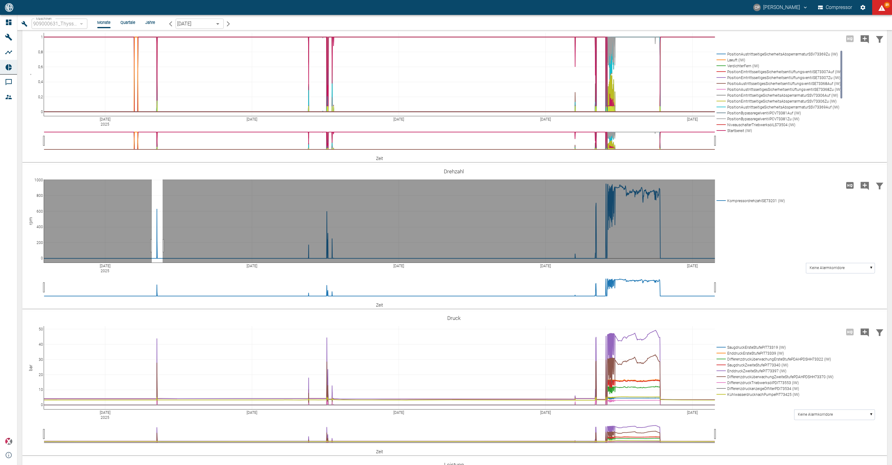
drag, startPoint x: 152, startPoint y: 280, endPoint x: 163, endPoint y: 283, distance: 11.3
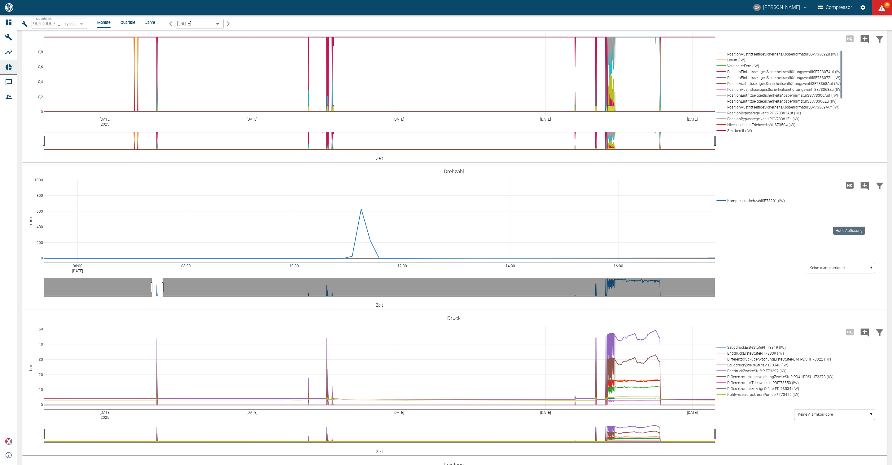
click at [851, 190] on icon "Hohe Auflösung" at bounding box center [850, 185] width 10 height 10
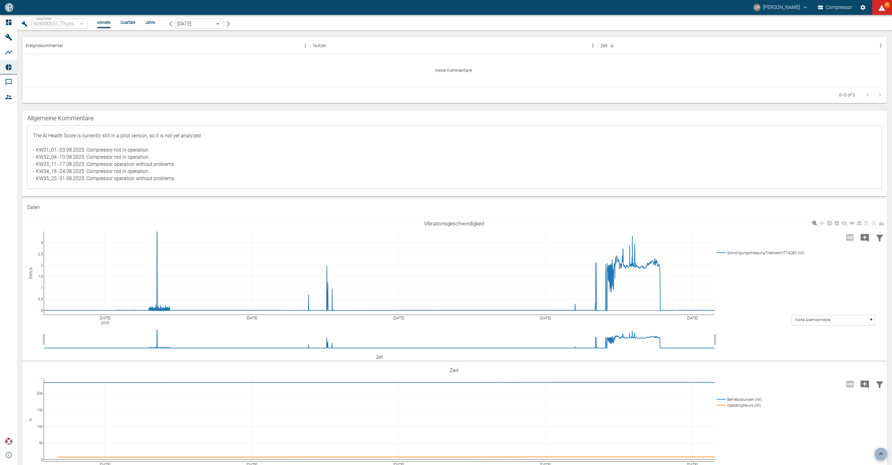
scroll to position [465, 0]
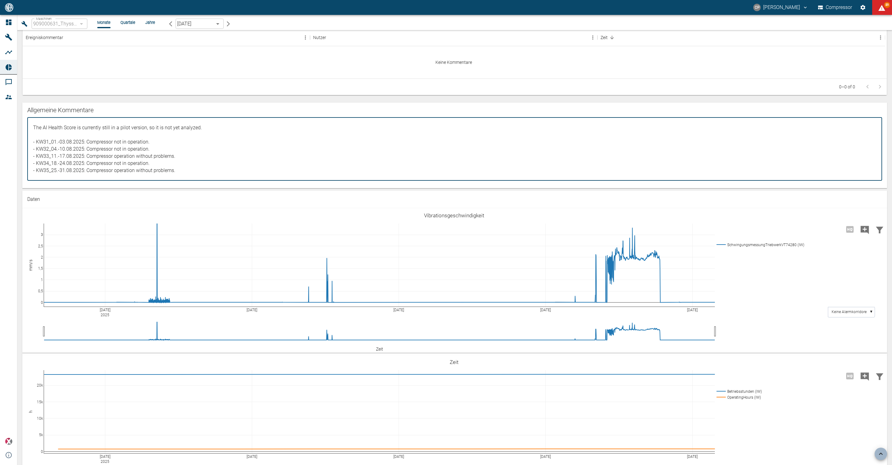
drag, startPoint x: 158, startPoint y: 147, endPoint x: 87, endPoint y: 149, distance: 71.3
click at [87, 149] on textarea "The AI Health Score is currently still in a pilot version, so it is not yet ana…" at bounding box center [455, 148] width 847 height 53
paste textarea "The compressor operated only 15 minutes without any problems"
click at [96, 147] on textarea "The AI Health Score is currently still in a pilot version, so it is not yet ana…" at bounding box center [455, 148] width 847 height 53
type textarea "The AI Health Score is currently still in a pilot version, so it is not yet ana…"
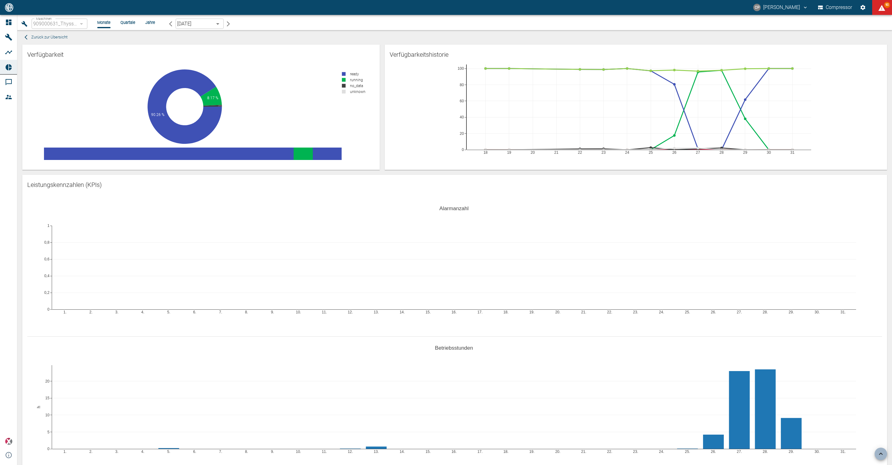
scroll to position [465, 0]
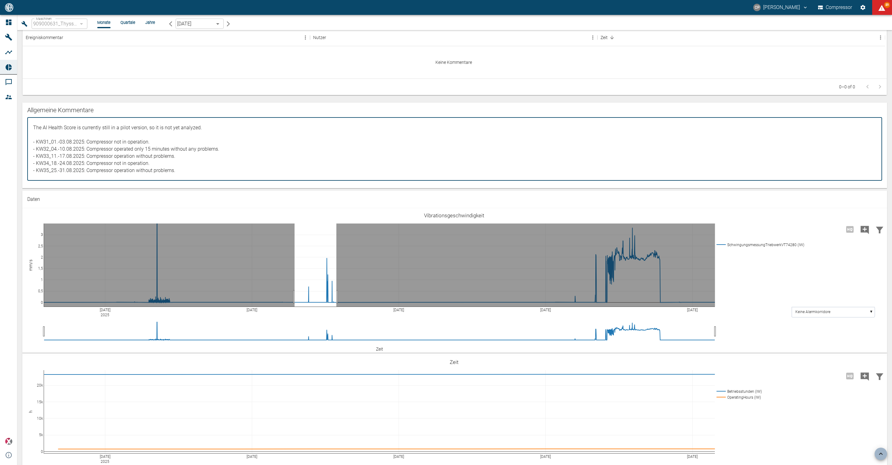
drag, startPoint x: 295, startPoint y: 297, endPoint x: 337, endPoint y: 294, distance: 41.9
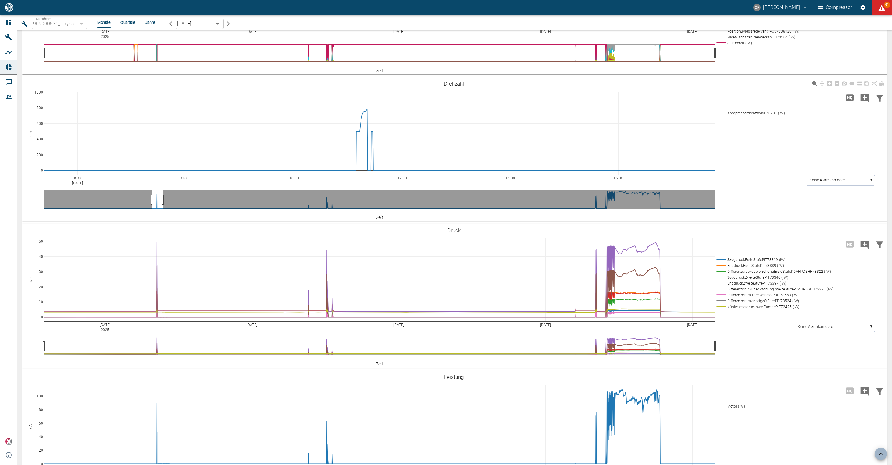
scroll to position [1301, 0]
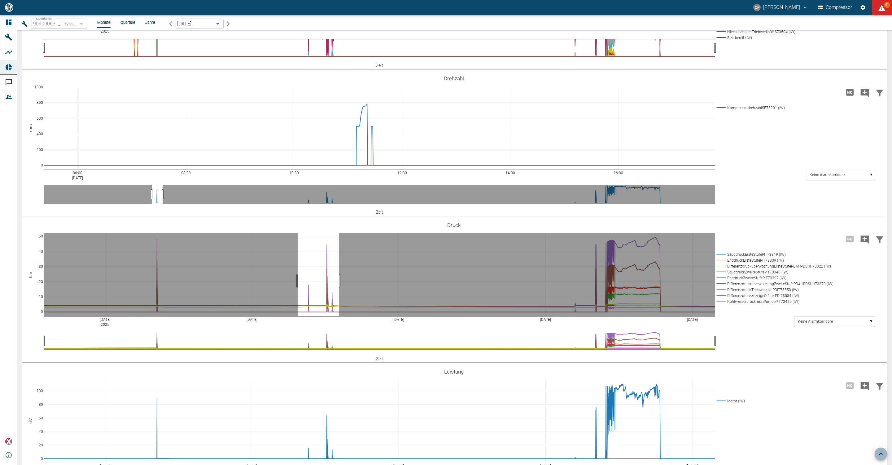
drag, startPoint x: 298, startPoint y: 315, endPoint x: 339, endPoint y: 317, distance: 41.6
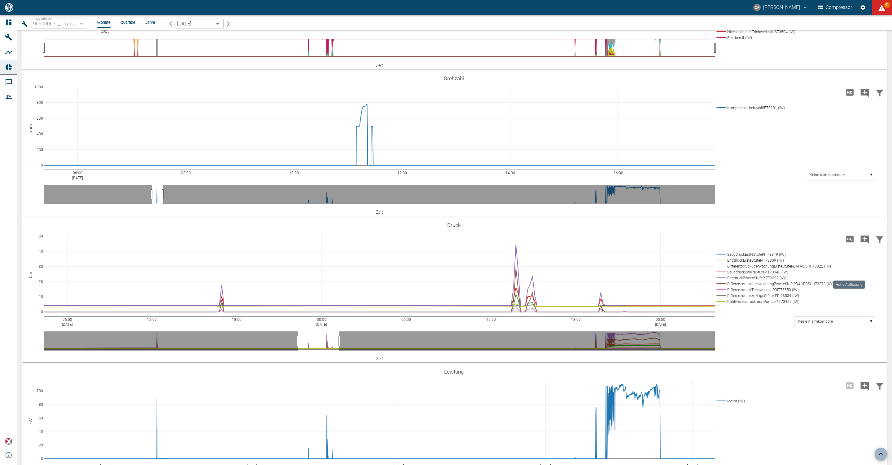
type textarea "The AI Health Score is currently still in a pilot version, so it is not yet ana…"
click at [851, 244] on icon "Hohe Auflösung" at bounding box center [850, 239] width 10 height 10
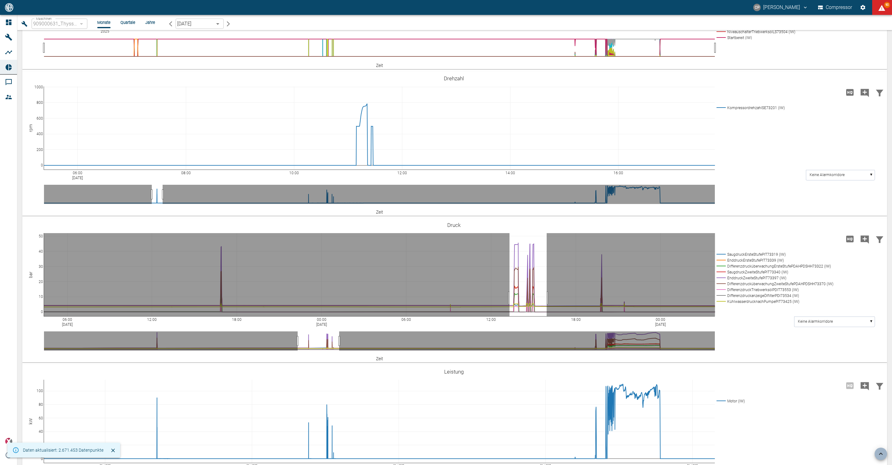
drag, startPoint x: 510, startPoint y: 332, endPoint x: 548, endPoint y: 334, distance: 38.8
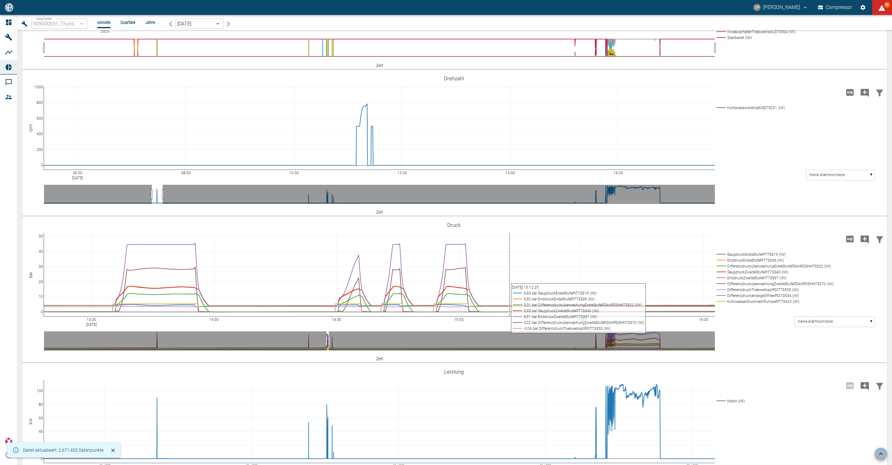
click at [846, 244] on icon "Hohe Auflösung" at bounding box center [850, 239] width 10 height 10
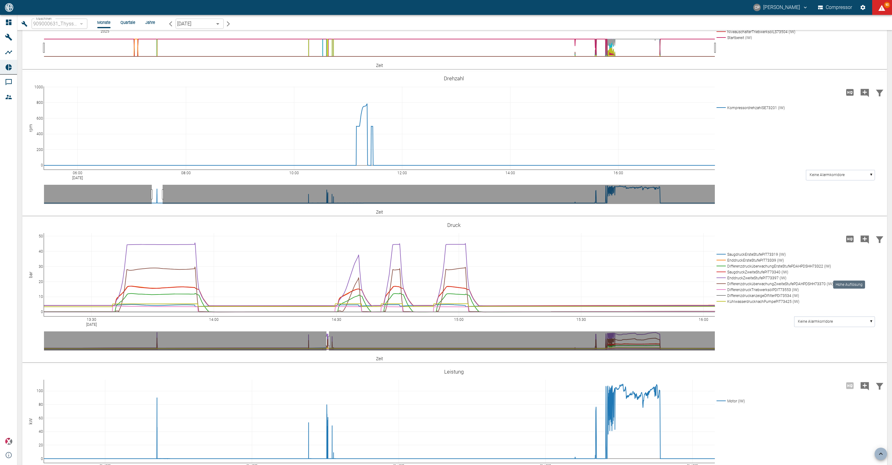
click at [851, 244] on icon "Hohe Auflösung" at bounding box center [850, 239] width 10 height 10
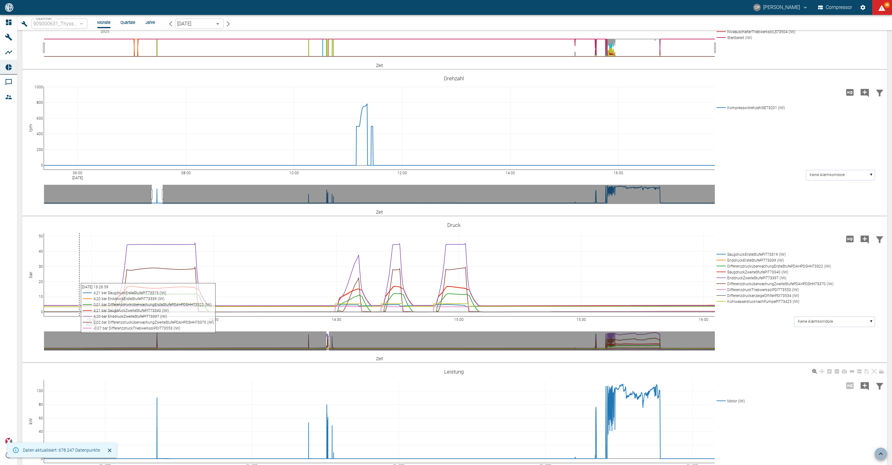
click at [849, 242] on icon "Hohe Auflösung" at bounding box center [850, 239] width 7 height 7
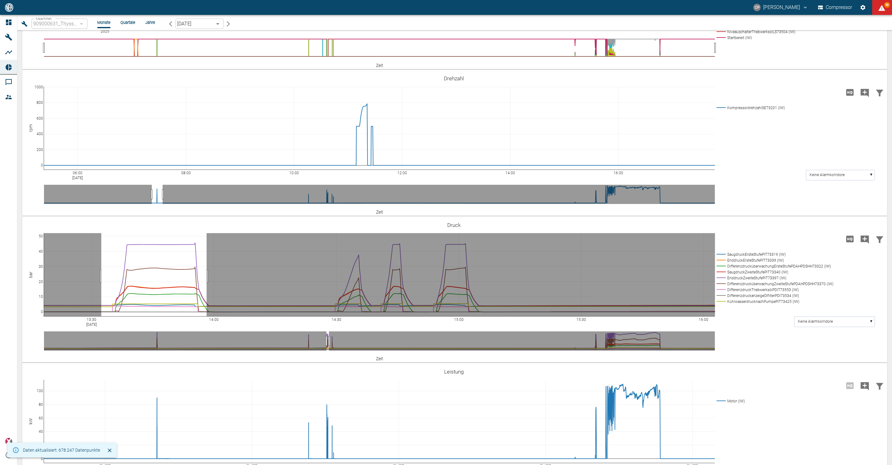
drag, startPoint x: 101, startPoint y: 310, endPoint x: 230, endPoint y: 311, distance: 128.6
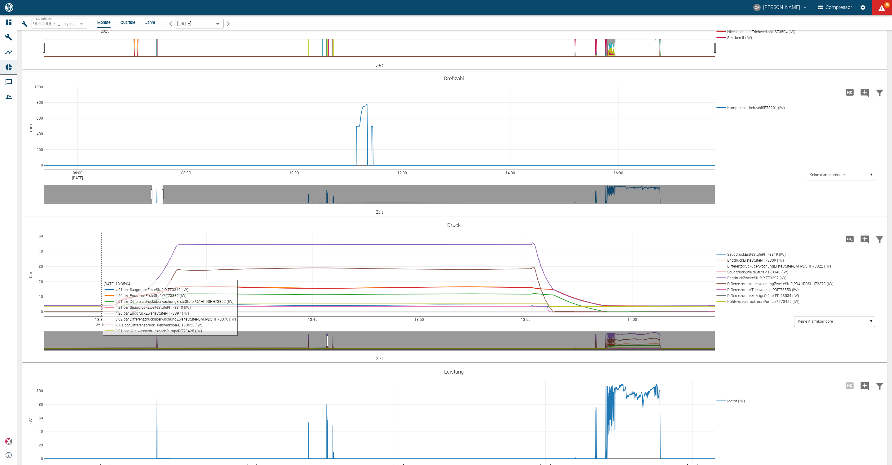
click at [848, 244] on icon "Hohe Auflösung" at bounding box center [850, 239] width 10 height 10
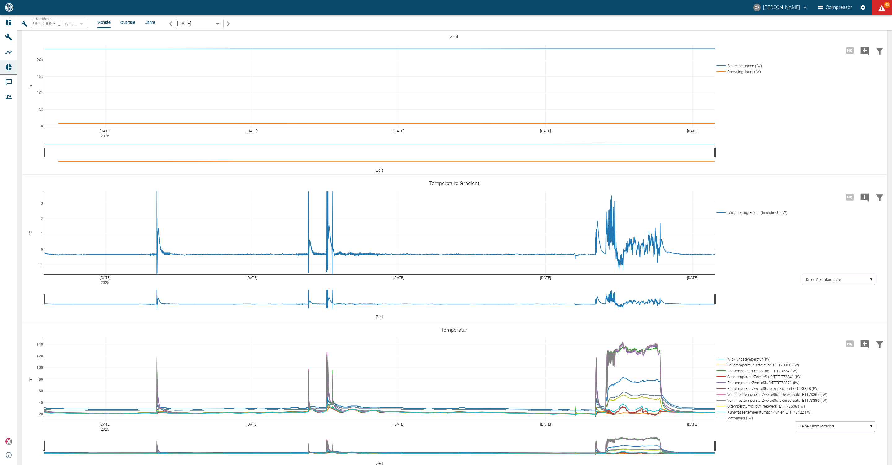
click at [889, 235] on div "Zurück zur Übersicht Verfügbarkeit 90.26 % 8.17 % 0.75 % 0.01 % ready running n…" at bounding box center [454, 247] width 875 height 435
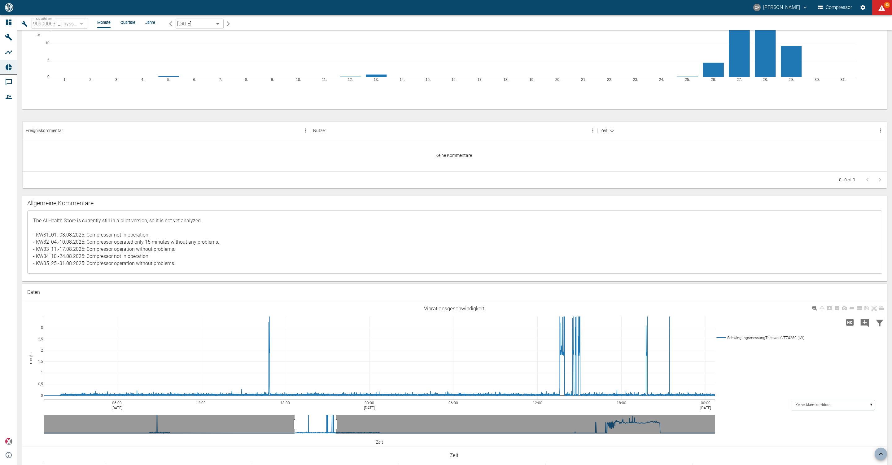
scroll to position [418, 0]
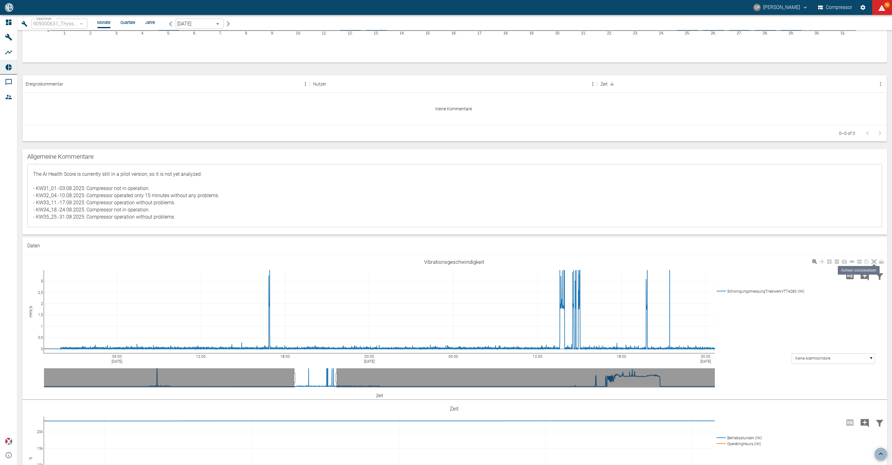
click at [875, 261] on icon at bounding box center [874, 261] width 5 height 5
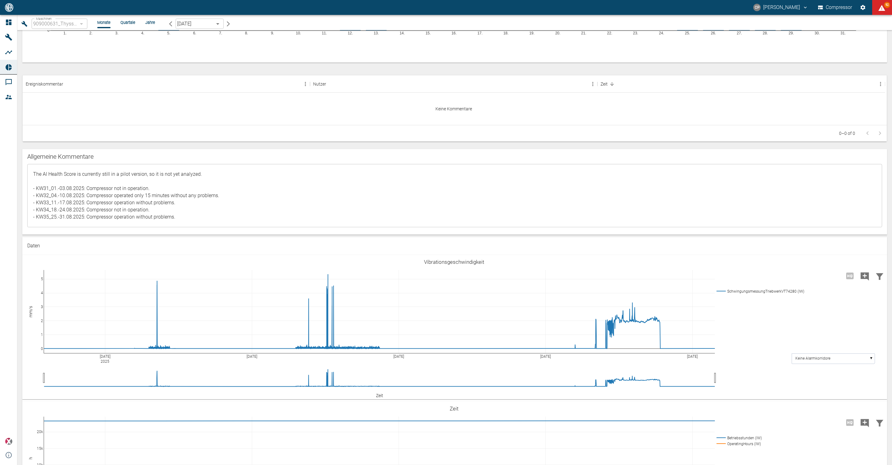
click at [180, 221] on textarea "The AI Health Score is currently still in a pilot version, so it is not yet ana…" at bounding box center [455, 195] width 847 height 53
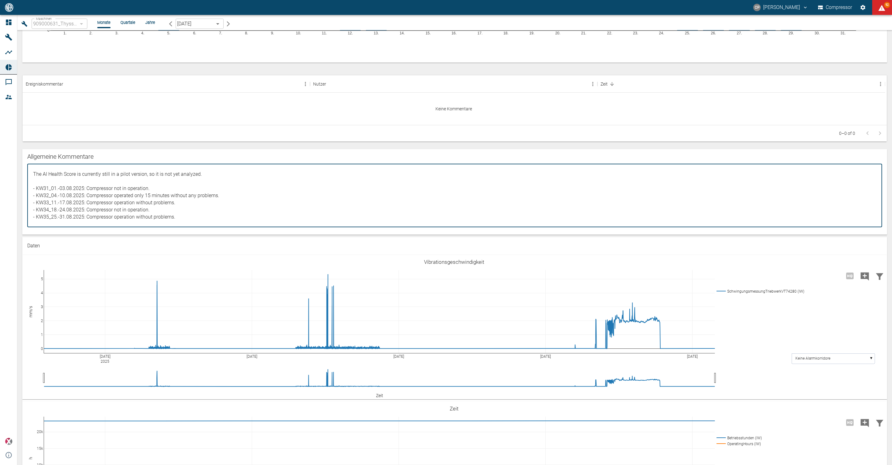
scroll to position [372, 0]
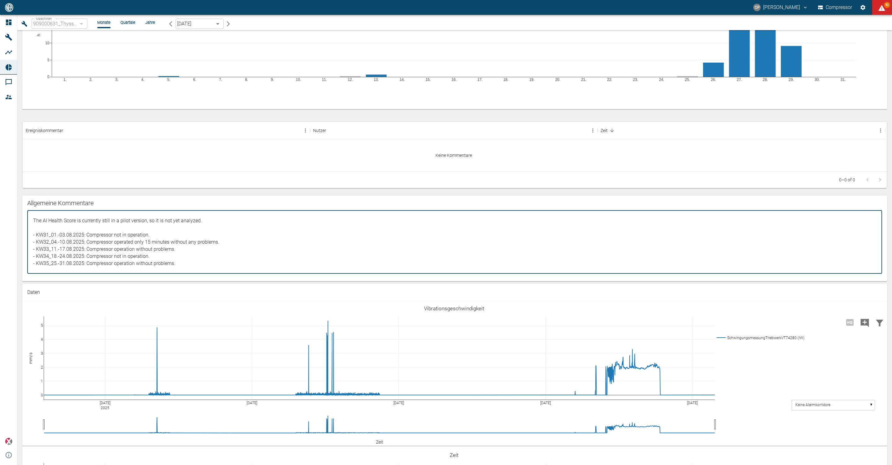
drag, startPoint x: 181, startPoint y: 261, endPoint x: 27, endPoint y: 210, distance: 162.5
click at [27, 210] on div "The AI Health Score is currently still in a pilot version, so it is not yet ana…" at bounding box center [454, 241] width 855 height 63
click at [200, 201] on div "Allgemeine Kommentare" at bounding box center [454, 203] width 855 height 10
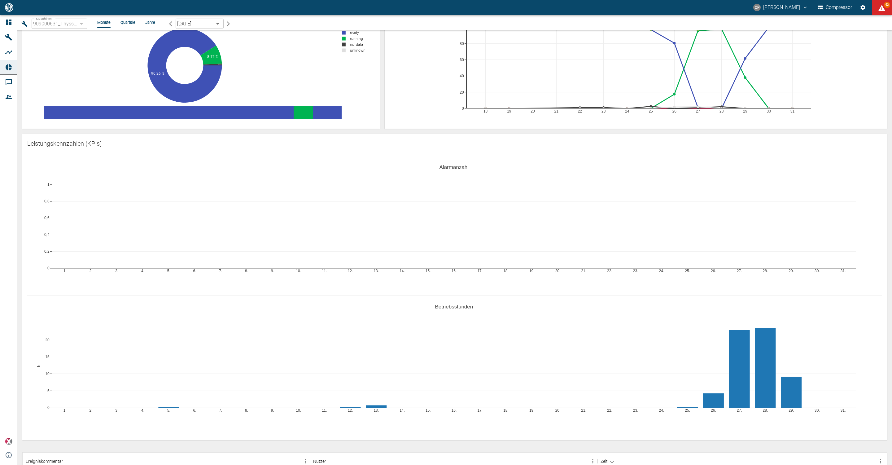
scroll to position [0, 0]
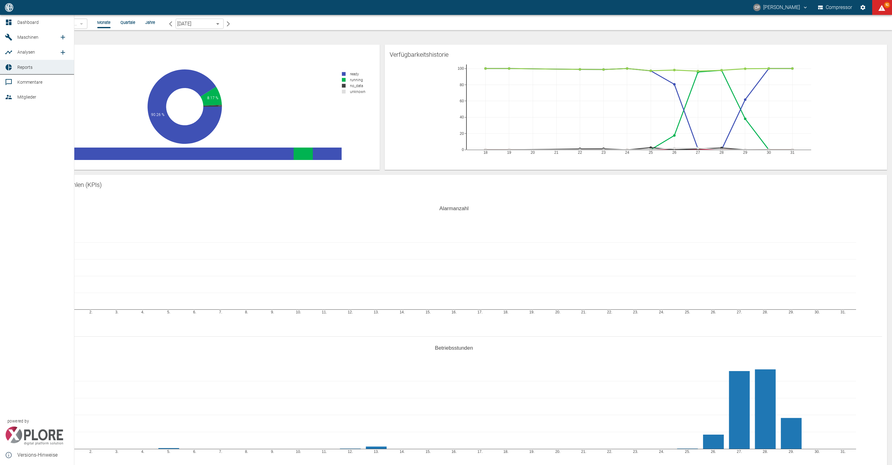
click at [8, 68] on icon at bounding box center [8, 67] width 7 height 7
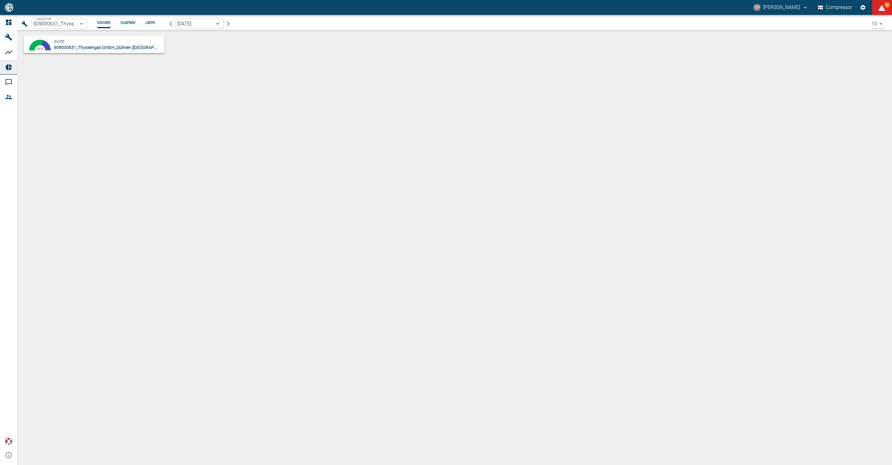
click at [71, 25] on body "CP Christoph Palm Compressor 92 Dashboard Maschinen Analysen Reports Kommentare…" at bounding box center [446, 232] width 892 height 465
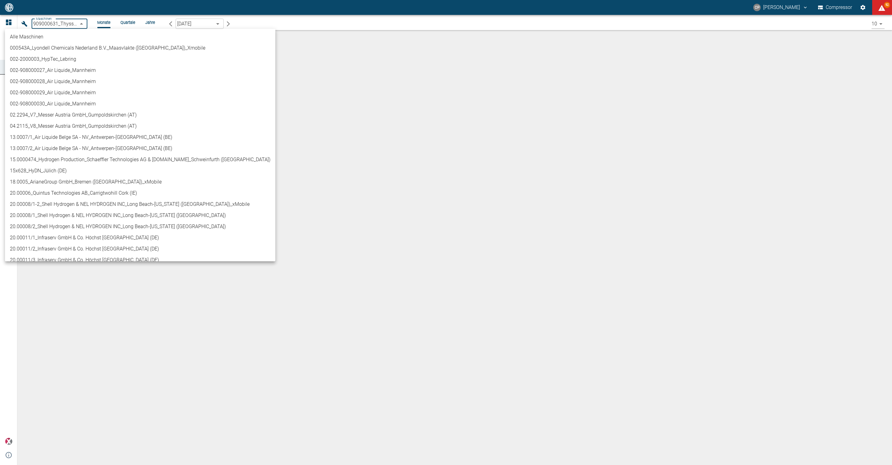
scroll to position [182, 0]
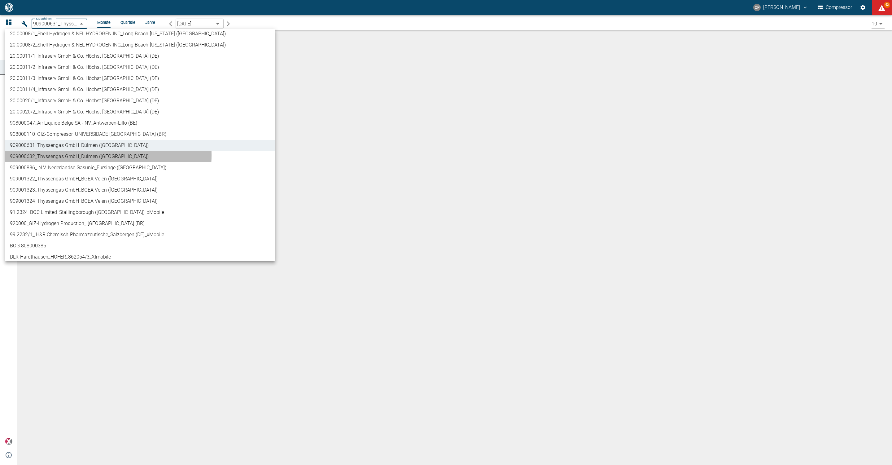
click at [69, 155] on li "909000632_Thyssengas GmbH_Dülmen ([GEOGRAPHIC_DATA])" at bounding box center [140, 156] width 271 height 11
type input "0b3426b3-94af-4b8c-89c1-da57493c099a"
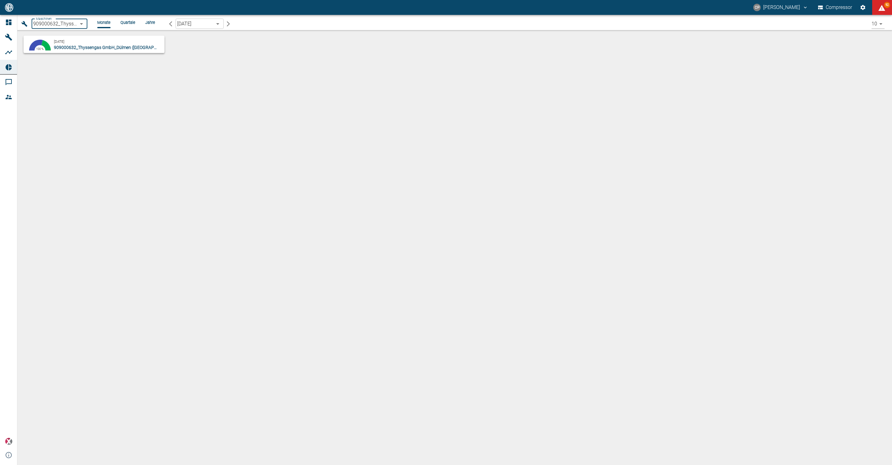
click at [171, 22] on icon "button" at bounding box center [171, 24] width 6 height 6
click at [112, 41] on div "August 2025 909000632_Thyssengas GmbH_Dülmen (DE)" at bounding box center [108, 44] width 108 height 12
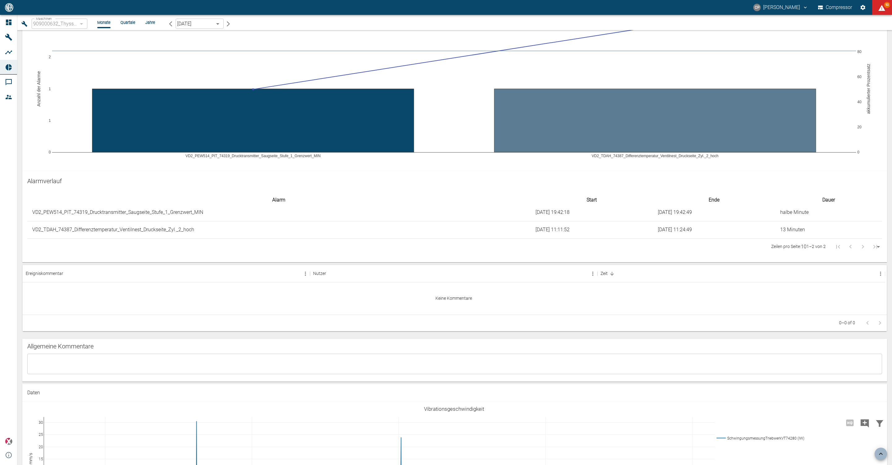
scroll to position [604, 0]
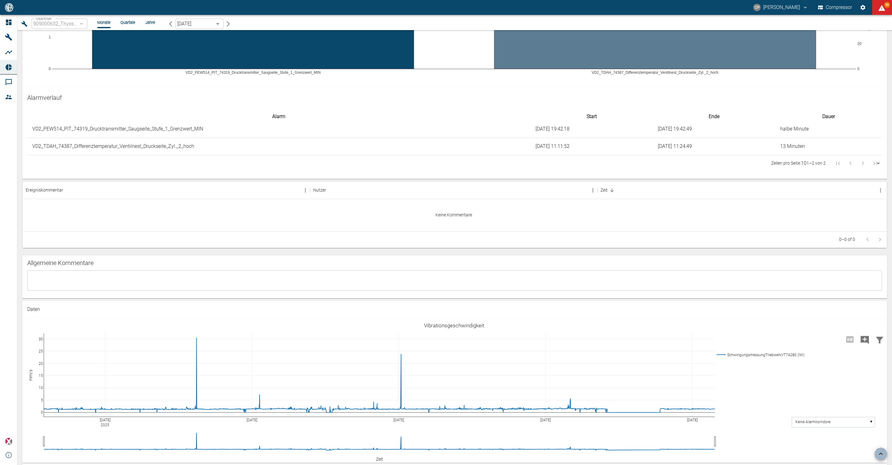
click at [61, 275] on textarea at bounding box center [455, 280] width 847 height 10
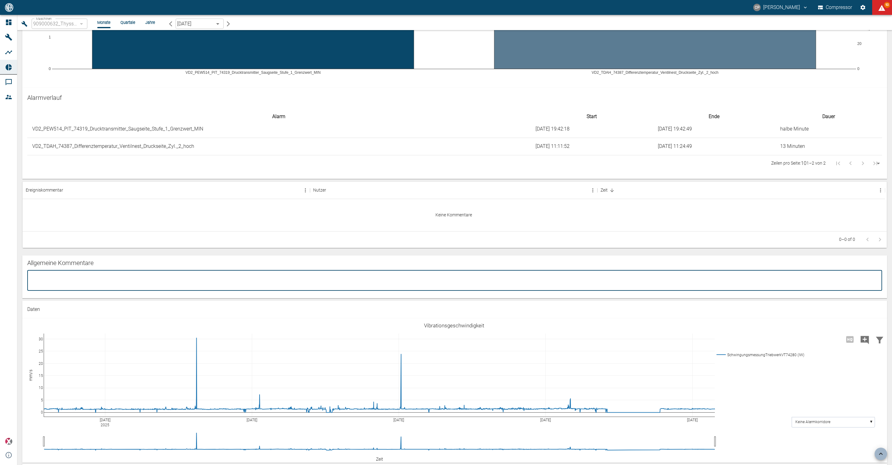
paste textarea "The AI Health Score is currently still in a pilot version, so it is not yet ana…"
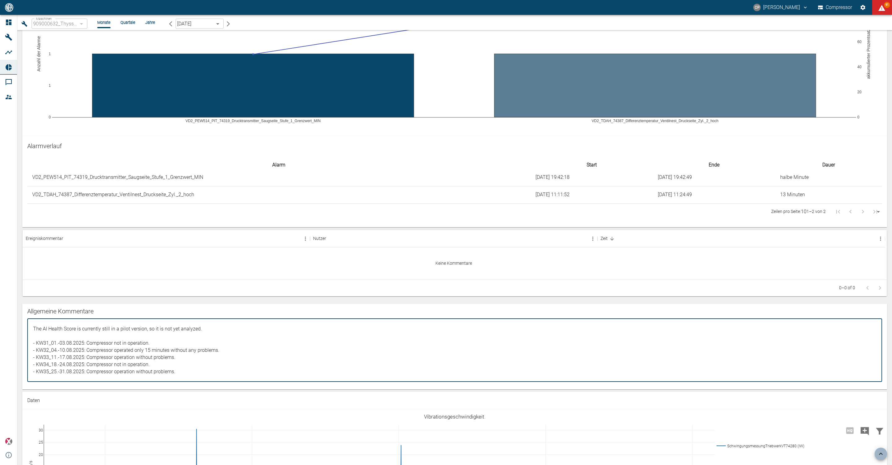
scroll to position [558, 0]
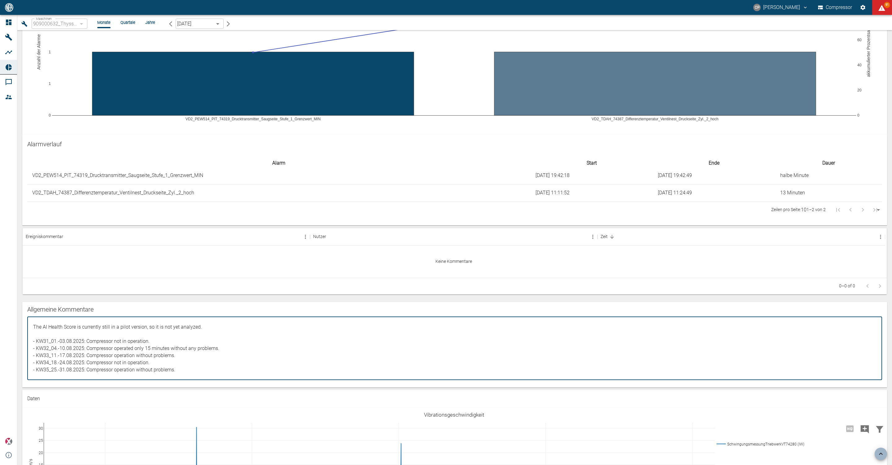
drag, startPoint x: 178, startPoint y: 343, endPoint x: 86, endPoint y: 340, distance: 91.5
click at [86, 340] on textarea "The AI Health Score is currently still in a pilot version, so it is not yet ana…" at bounding box center [455, 348] width 847 height 53
drag, startPoint x: 156, startPoint y: 324, endPoint x: 86, endPoint y: 326, distance: 70.1
click at [86, 326] on textarea "The AI Health Score is currently still in a pilot version, so it is not yet ana…" at bounding box center [455, 348] width 847 height 53
paste textarea "operation without problems."
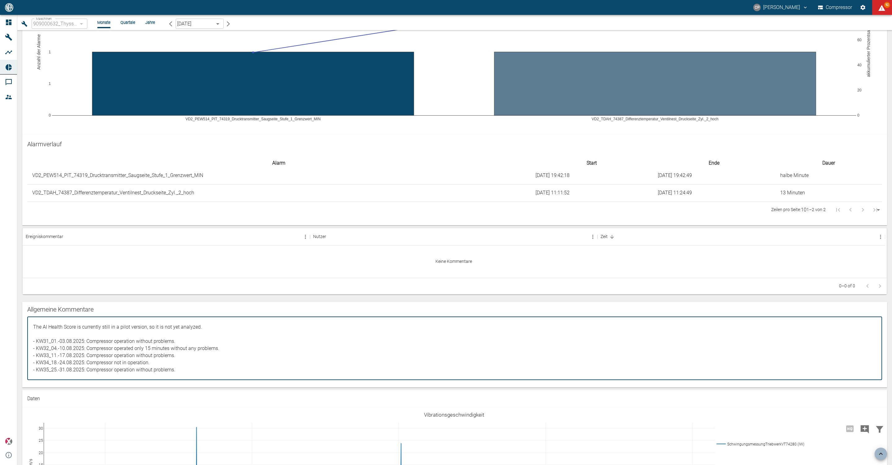
drag, startPoint x: 220, startPoint y: 336, endPoint x: 87, endPoint y: 333, distance: 133.6
click at [87, 333] on textarea "The AI Health Score is currently still in a pilot version, so it is not yet ana…" at bounding box center [455, 348] width 847 height 53
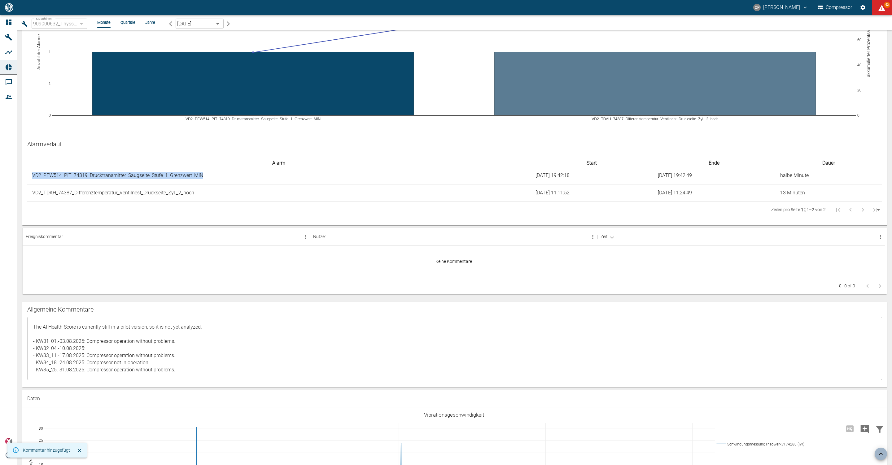
drag, startPoint x: 32, startPoint y: 159, endPoint x: 188, endPoint y: 236, distance: 173.8
click at [203, 167] on td "VD2_PEW514_PIT_74319_Drucktransmitter_Saugseite_Stufe_1_Grenzwert_MIN" at bounding box center [279, 175] width 504 height 17
copy td "VD2_PEW514_PIT_74319_Drucktransmitter_Saugseite_Stufe_1_Grenzwert_MIN"
click at [95, 338] on textarea "The AI Health Score is currently still in a pilot version, so it is not yet ana…" at bounding box center [455, 348] width 847 height 53
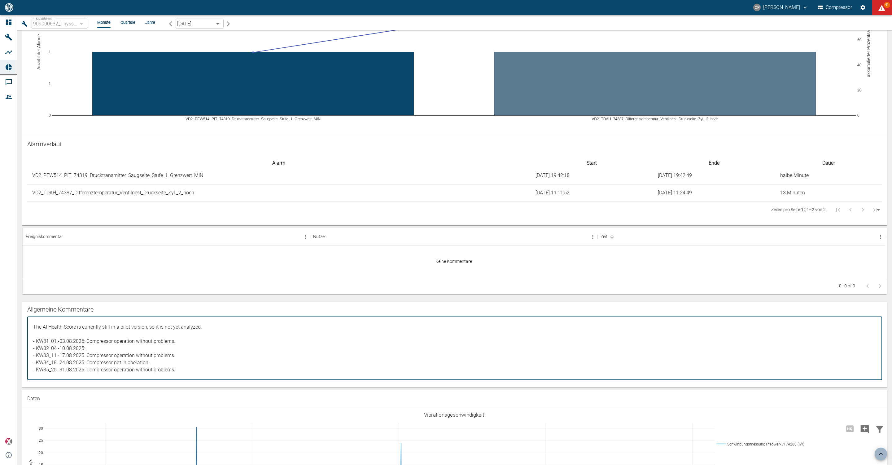
click at [95, 334] on textarea "The AI Health Score is currently still in a pilot version, so it is not yet ana…" at bounding box center [455, 348] width 847 height 53
paste textarea "VD2_PEW514_PIT_74319_Drucktransmitter_Saugseite_Stufe_1_Grenzwert_MIN"
type textarea "The AI Health Score is currently still in a pilot version, so it is not yet ana…"
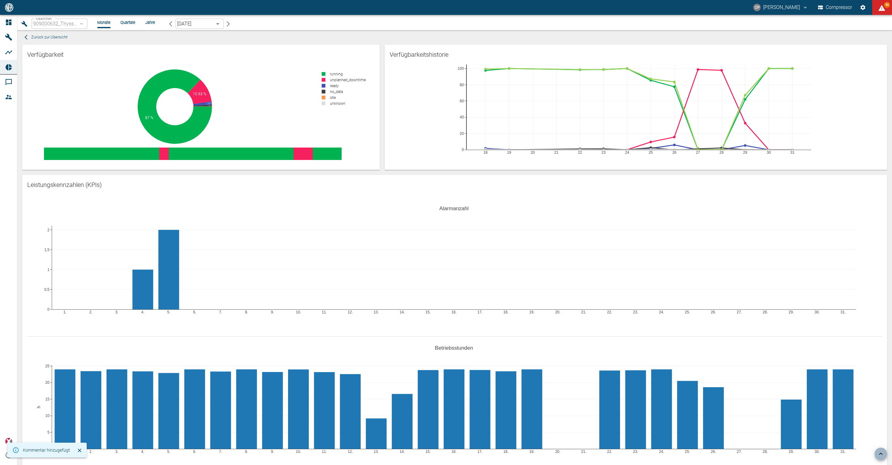
scroll to position [558, 0]
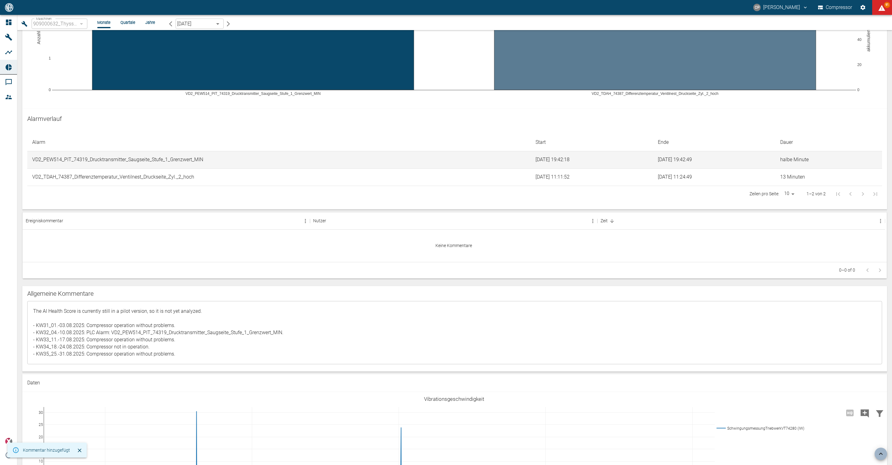
drag, startPoint x: 296, startPoint y: 330, endPoint x: 300, endPoint y: 345, distance: 15.6
click at [296, 330] on textarea "The AI Health Score is currently still in a pilot version, so it is not yet ana…" at bounding box center [455, 332] width 847 height 53
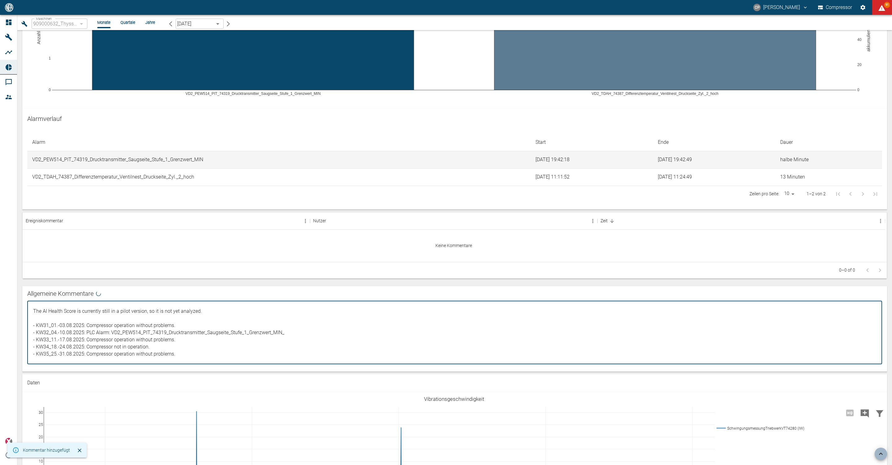
paste textarea "No abnormalities were detected. The compressor is running without any problems."
drag, startPoint x: 173, startPoint y: 355, endPoint x: 174, endPoint y: 360, distance: 4.7
click at [174, 360] on div "The AI Health Score is currently still in a pilot version, so it is not yet ana…" at bounding box center [454, 332] width 855 height 63
click at [175, 360] on div "The AI Health Score is currently still in a pilot version, so it is not yet ana…" at bounding box center [454, 332] width 855 height 63
click at [87, 333] on textarea "The AI Health Score is currently still in a pilot version, so it is not yet ana…" at bounding box center [455, 332] width 847 height 53
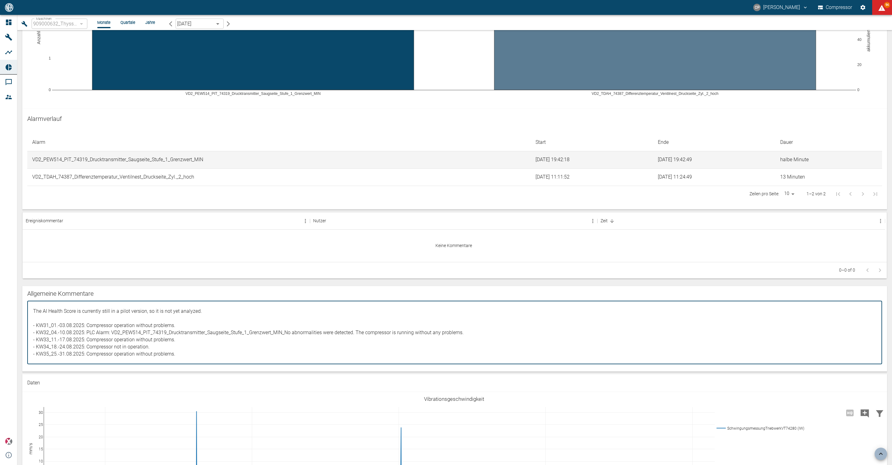
click at [110, 332] on textarea "The AI Health Score is currently still in a pilot version, so it is not yet ana…" at bounding box center [455, 332] width 847 height 53
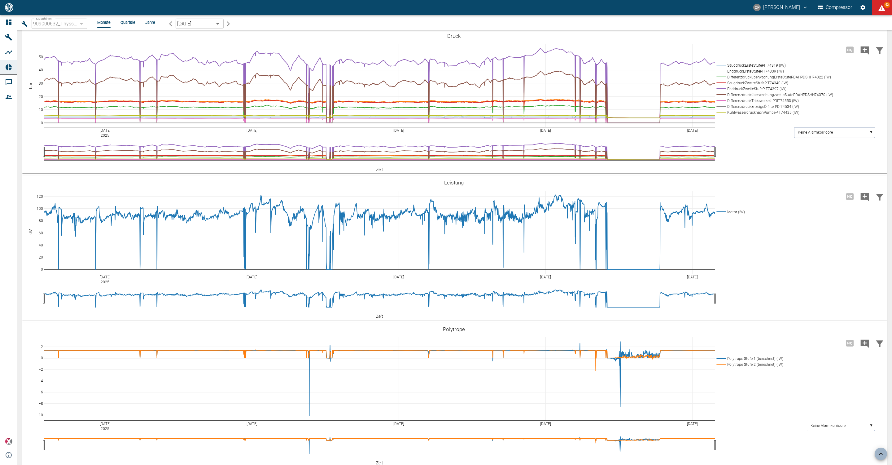
scroll to position [1673, 0]
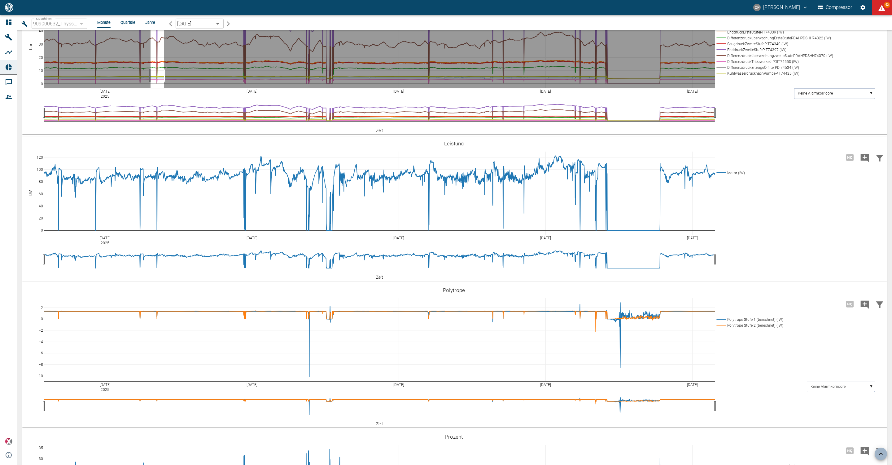
drag, startPoint x: 151, startPoint y: 243, endPoint x: 164, endPoint y: 244, distance: 13.4
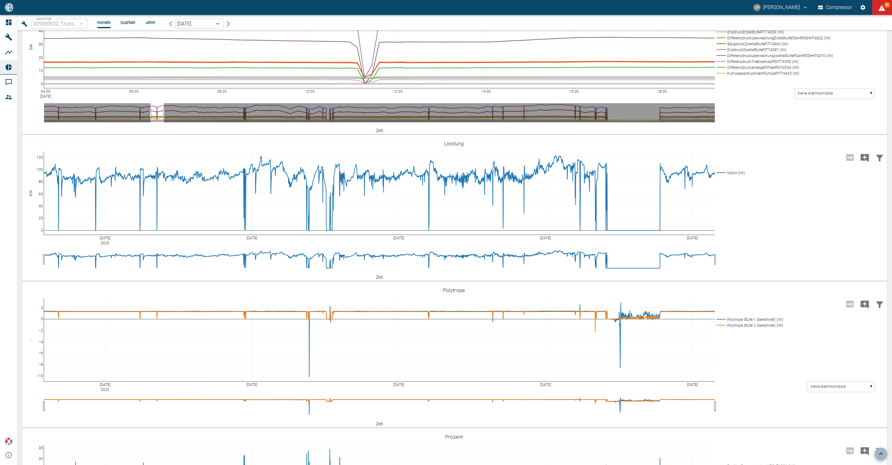
click at [849, 14] on icon "Hohe Auflösung" at bounding box center [850, 10] width 7 height 7
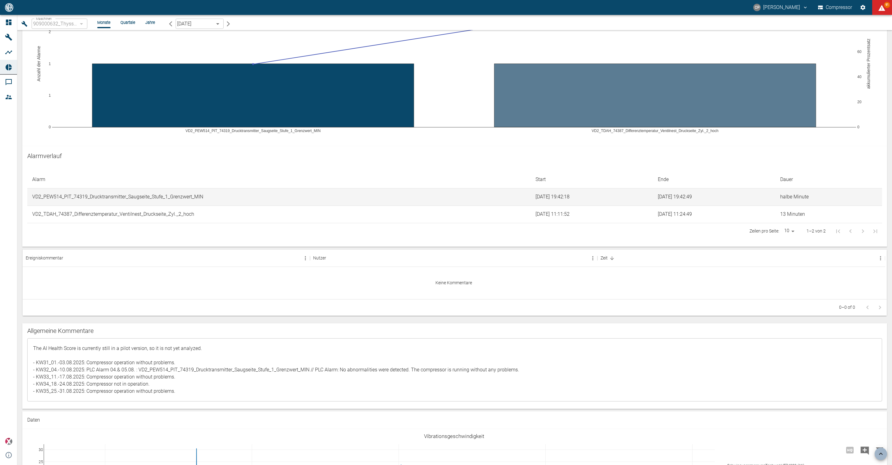
scroll to position [558, 0]
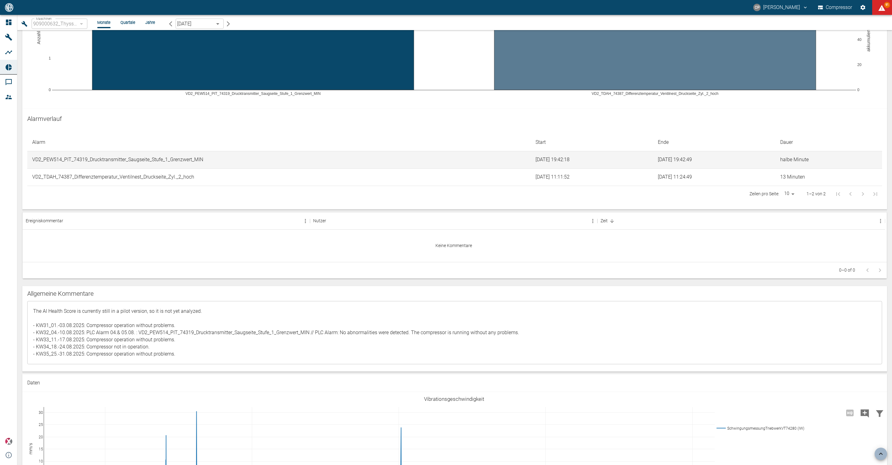
click at [339, 334] on textarea "The AI Health Score is currently still in a pilot version, so it is not yet ana…" at bounding box center [455, 332] width 847 height 53
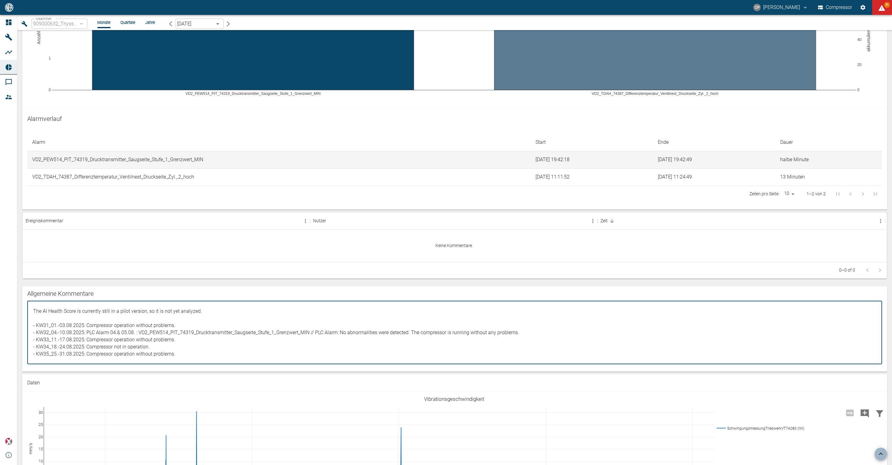
click at [181, 173] on td "VD2_TDAH_74387_Differenztemperatur_Ventilnest_Druckseite_Zyl._2_hoch" at bounding box center [279, 176] width 504 height 17
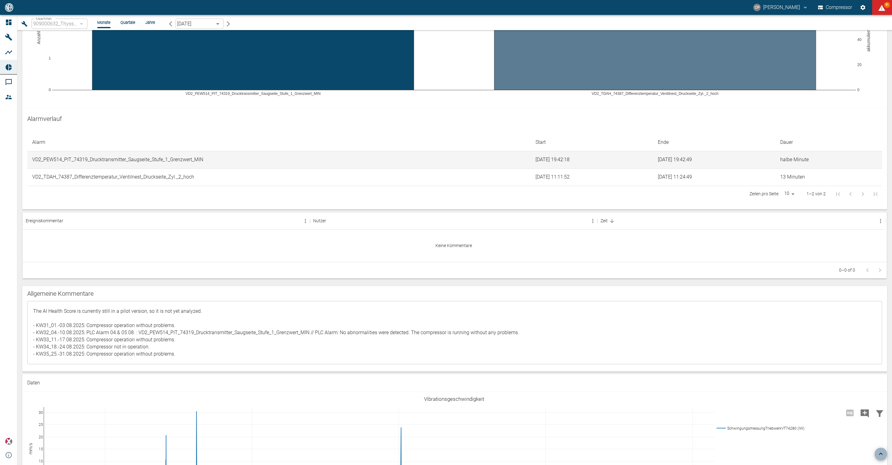
click at [205, 175] on td "VD2_TDAH_74387_Differenztemperatur_Ventilnest_Druckseite_Zyl._2_hoch" at bounding box center [279, 176] width 504 height 17
click at [173, 178] on td "VD2_TDAH_74387_Differenztemperatur_Ventilnest_Druckseite_Zyl._2_hoch" at bounding box center [279, 176] width 504 height 17
drag, startPoint x: 194, startPoint y: 177, endPoint x: 30, endPoint y: 181, distance: 163.7
click at [30, 181] on td "VD2_TDAH_74387_Differenztemperatur_Ventilnest_Druckseite_Zyl._2_hoch" at bounding box center [279, 176] width 504 height 17
copy td "VD2_TDAH_74387_Differenztemperatur_Ventilnest_Druckseite_Zyl._2_hoch"
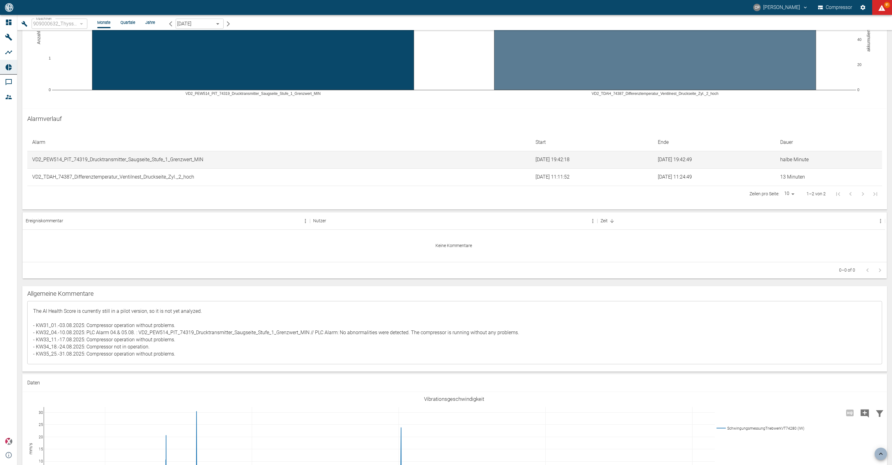
click at [339, 333] on textarea "The AI Health Score is currently still in a pilot version, so it is not yet ana…" at bounding box center [455, 332] width 847 height 53
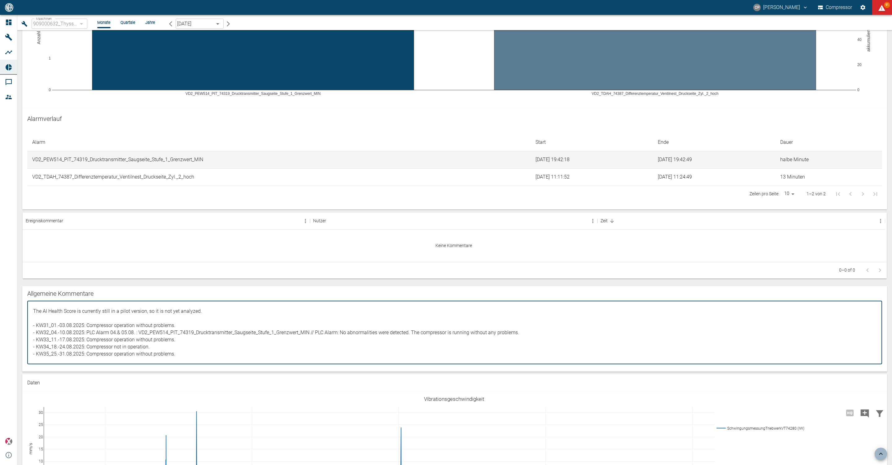
paste textarea "VD2_TDAH_74387_Differenztemperatur_Ventilnest_Druckseite_Zyl._2_hoch"
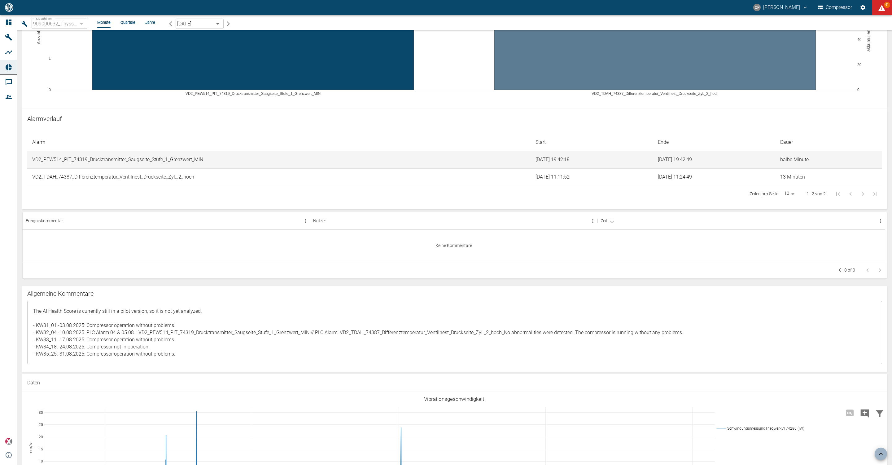
drag, startPoint x: 503, startPoint y: 332, endPoint x: 509, endPoint y: 338, distance: 8.1
click at [503, 332] on textarea "The AI Health Score is currently still in a pilot version, so it is not yet ana…" at bounding box center [455, 332] width 847 height 53
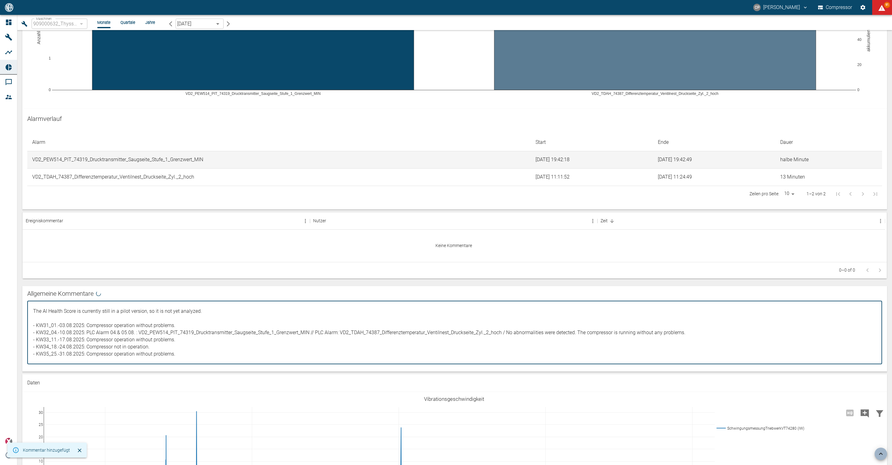
paste textarea "The alarm was generated during the short compressor stop because the valves coo…"
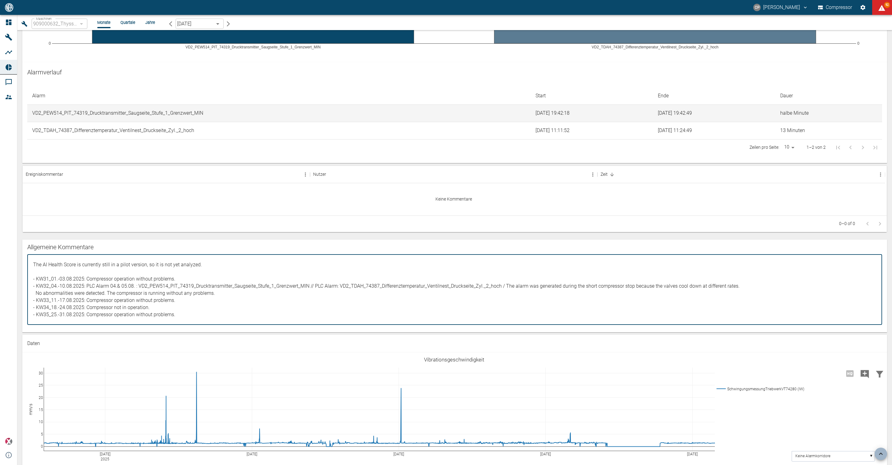
type textarea "The AI Health Score is currently still in a pilot version, so it is not yet ana…"
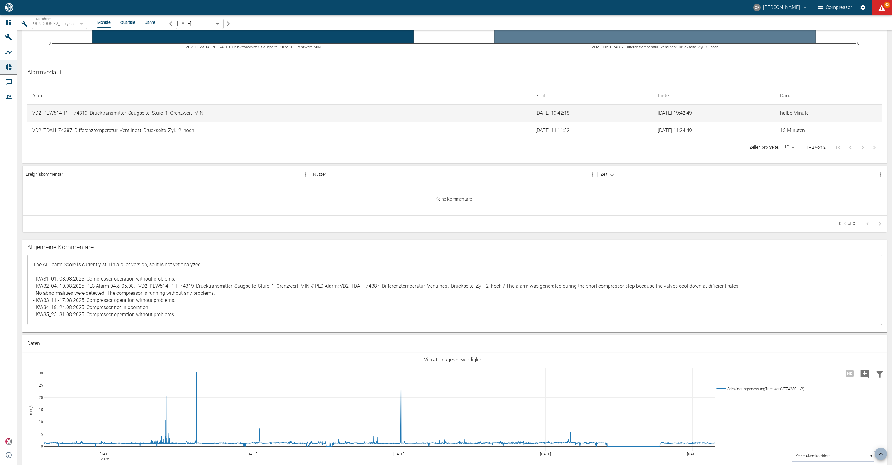
click at [173, 328] on div "The AI Health Score is currently still in a pilot version, so it is not yet ana…" at bounding box center [454, 293] width 865 height 78
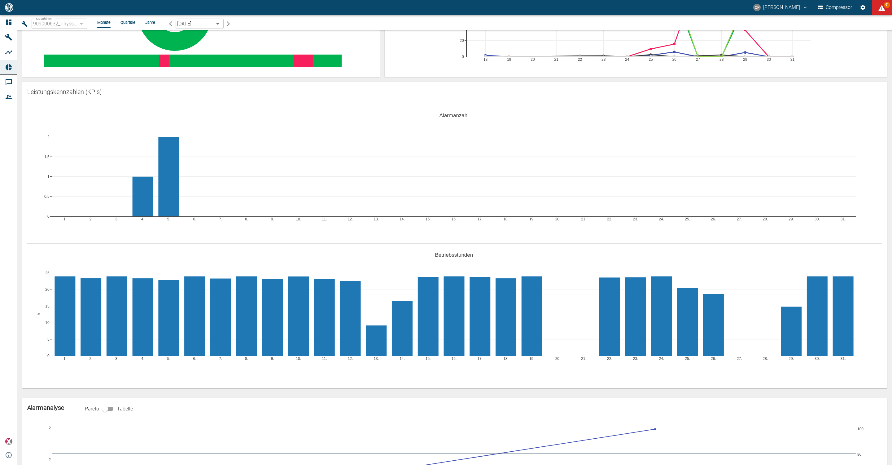
scroll to position [0, 0]
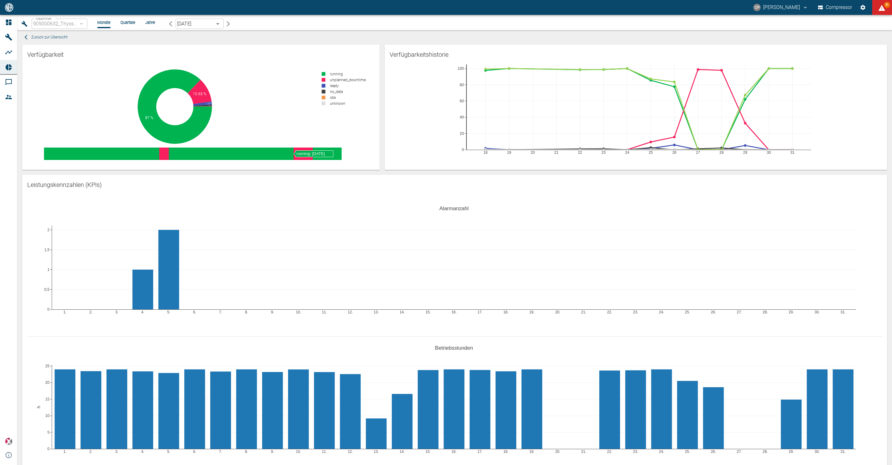
click at [284, 112] on div "87 % 10.63 % 1.38 % 0.76 % 0.06 % 0 % running unplanned_downtime ready no_data …" at bounding box center [201, 106] width 333 height 74
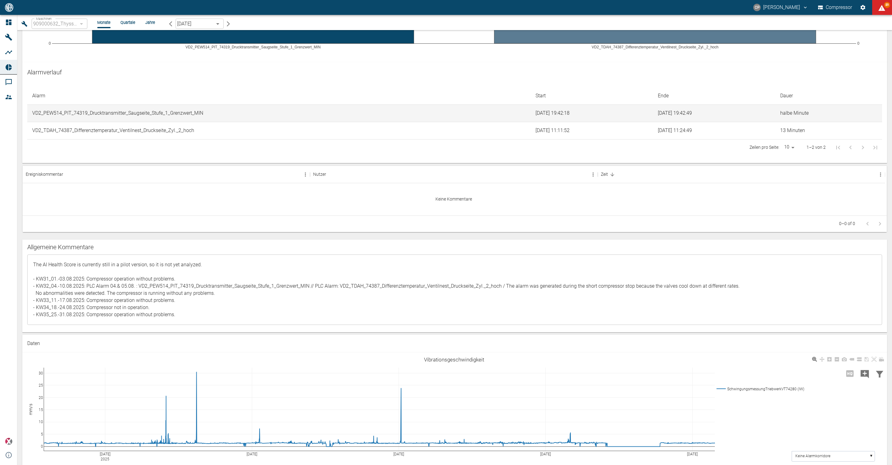
scroll to position [604, 0]
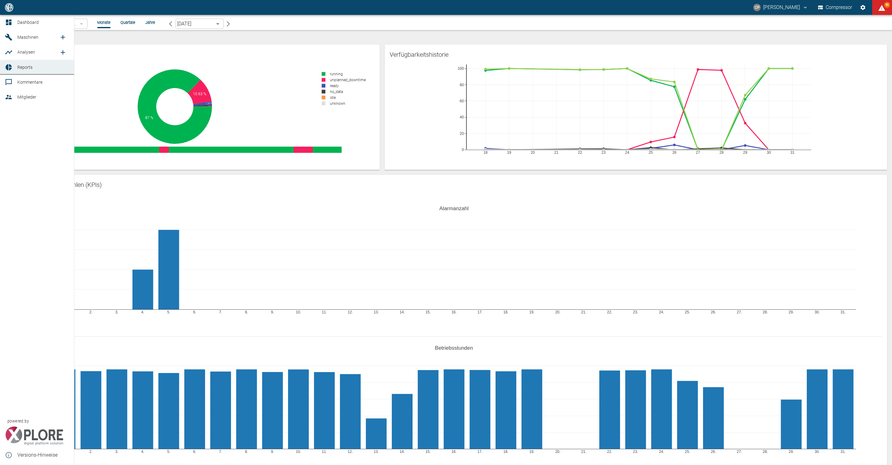
click at [24, 23] on span "Dashboard" at bounding box center [27, 22] width 21 height 5
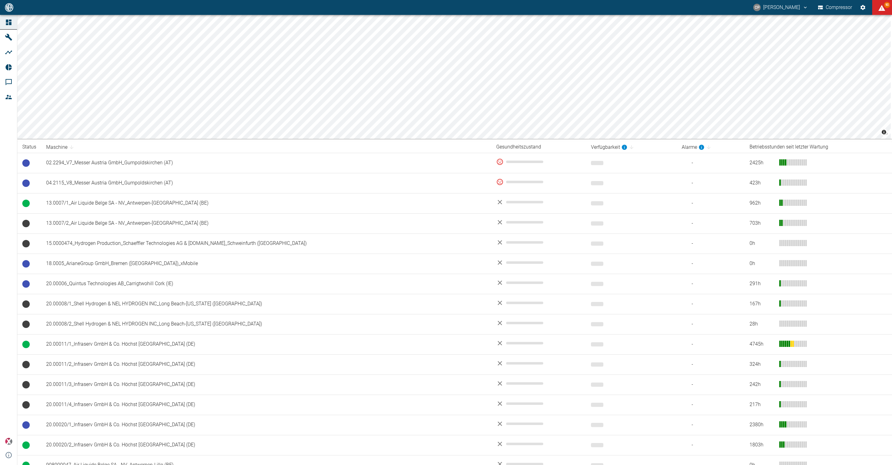
scroll to position [276, 0]
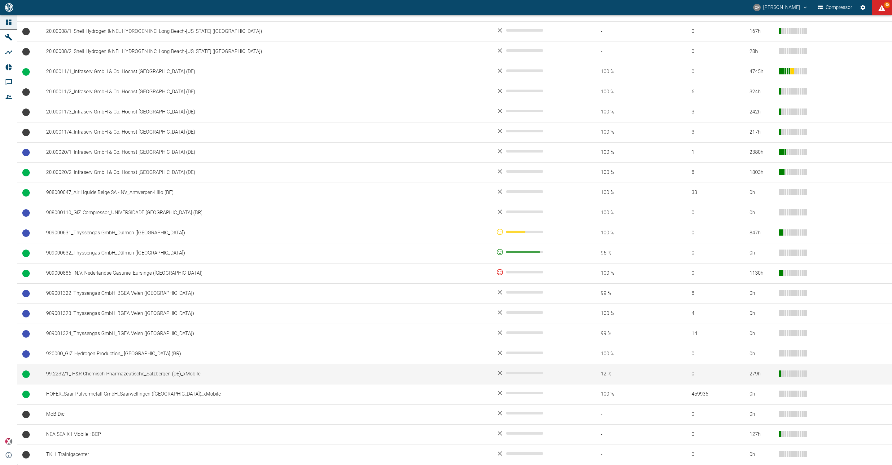
click at [132, 373] on td "99.2232/1_ H&R Chemisch-Pharmazeutische_Salzbergen (DE)_xMobile" at bounding box center [266, 374] width 450 height 20
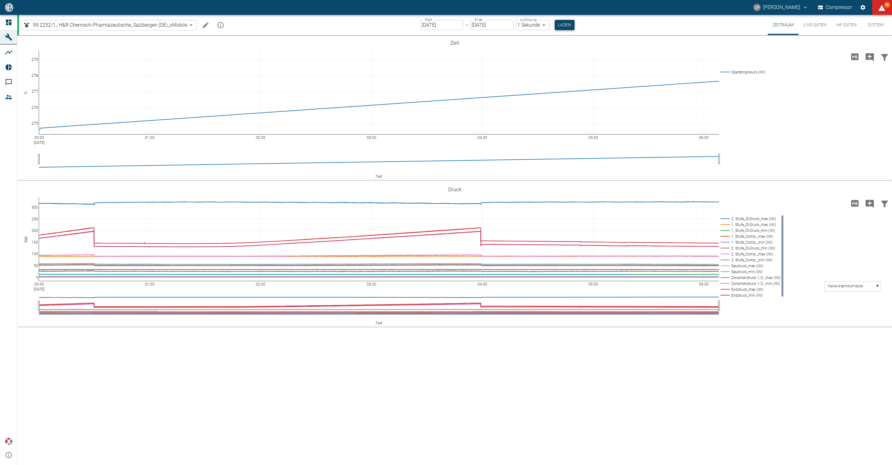
click at [565, 27] on button "Laden" at bounding box center [565, 25] width 20 height 10
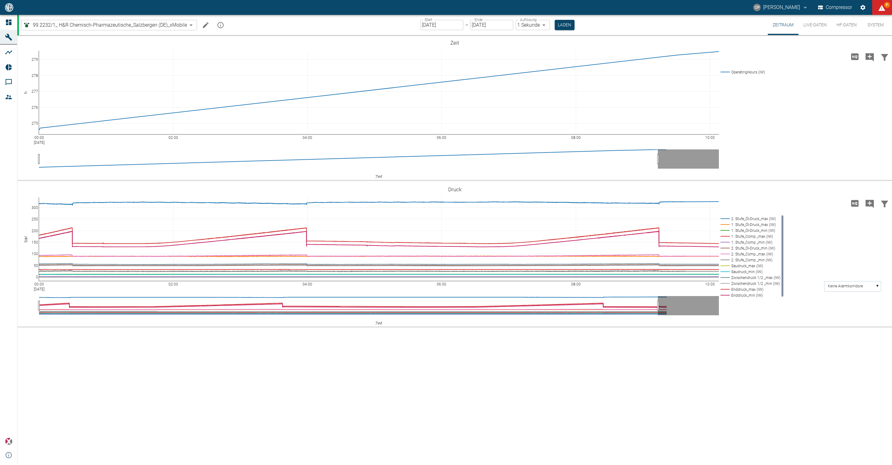
click at [434, 26] on input "[DATE]" at bounding box center [441, 25] width 43 height 10
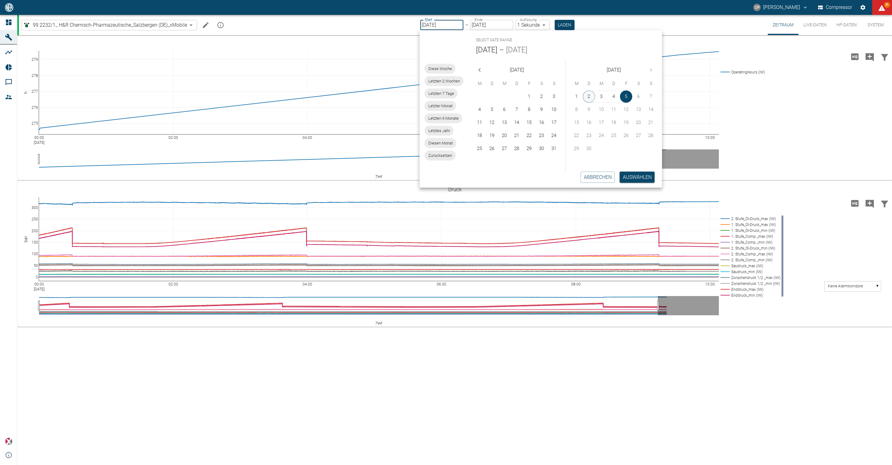
click at [592, 93] on button "2" at bounding box center [589, 96] width 12 height 12
type input "[DATE]"
click at [640, 184] on div "Abbrechen Auswählen" at bounding box center [539, 176] width 248 height 21
click at [604, 104] on div "10" at bounding box center [602, 109] width 12 height 12
click at [602, 99] on button "3" at bounding box center [602, 96] width 12 height 12
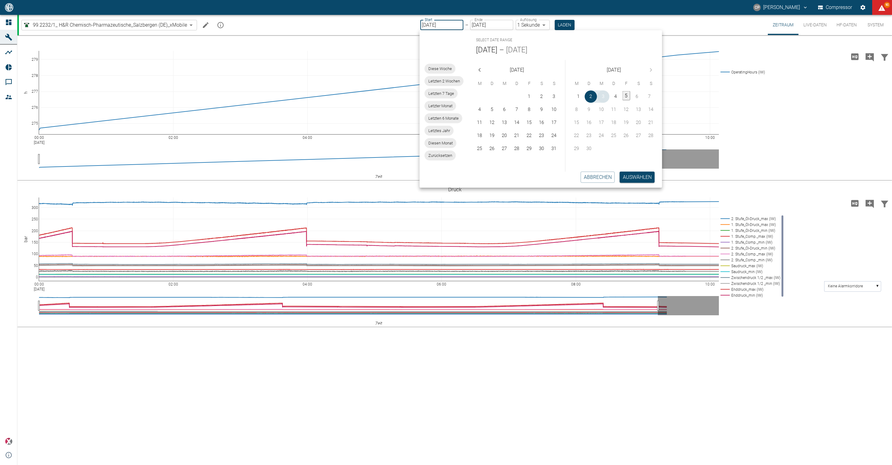
type input "[DATE]"
click at [625, 99] on button "5" at bounding box center [626, 95] width 7 height 9
type input "[DATE]"
type input "DD.MM.YYYY"
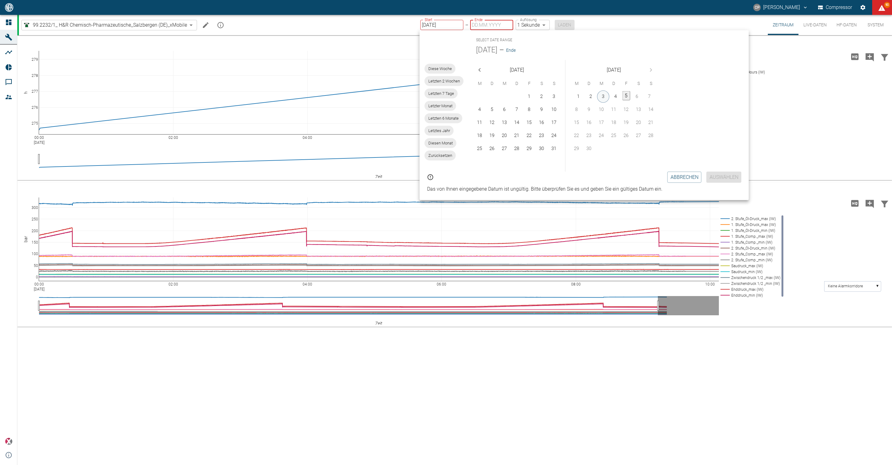
click at [605, 94] on button "3" at bounding box center [603, 96] width 12 height 12
type input "[DATE]"
click at [624, 98] on button "5" at bounding box center [626, 95] width 7 height 9
type input "[DATE]"
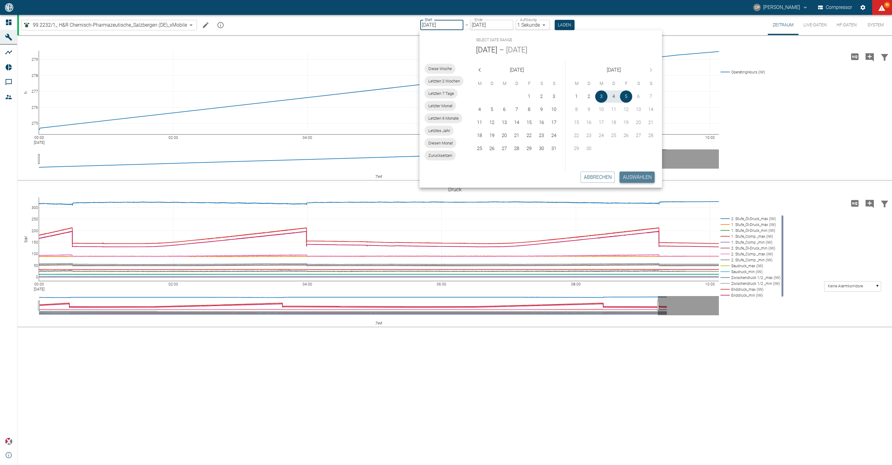
click at [645, 173] on button "Auswählen" at bounding box center [637, 176] width 35 height 11
type input "2min"
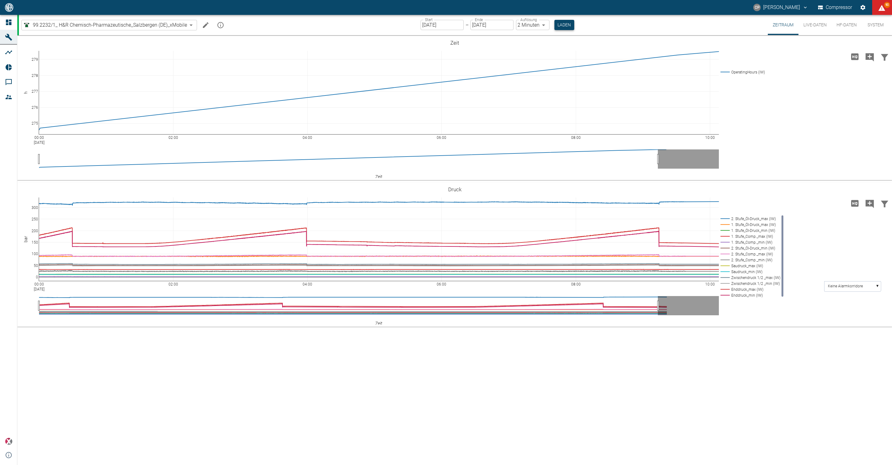
click at [559, 28] on button "Laden" at bounding box center [565, 25] width 20 height 10
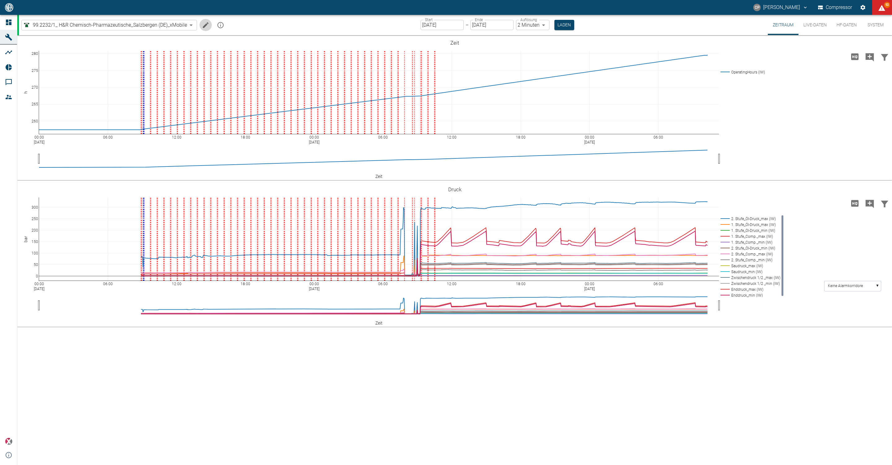
click at [204, 24] on icon "Machine bearbeiten" at bounding box center [205, 24] width 7 height 7
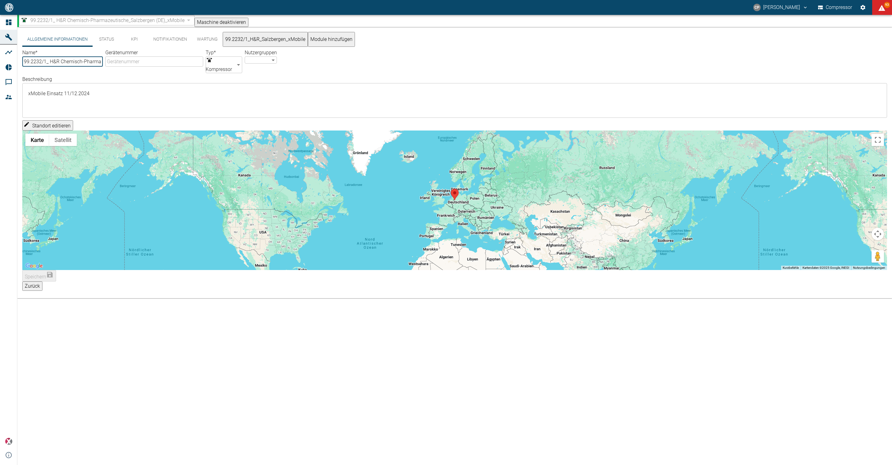
click at [231, 38] on button "99.2232/1_H&R_Salzbergen_xMobile" at bounding box center [265, 39] width 85 height 15
